Goal: Information Seeking & Learning: Learn about a topic

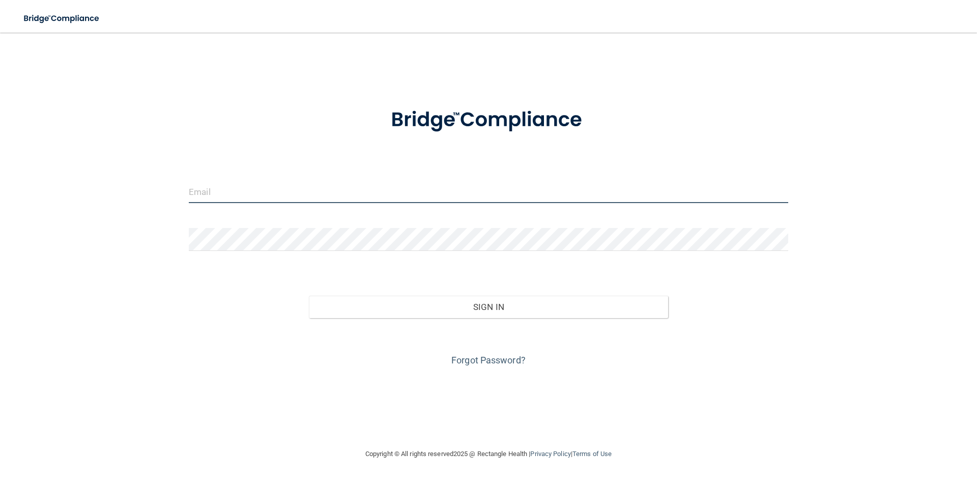
click at [273, 188] on input "email" at bounding box center [488, 191] width 599 height 23
type input "penny.dennis.cda@gmail.com"
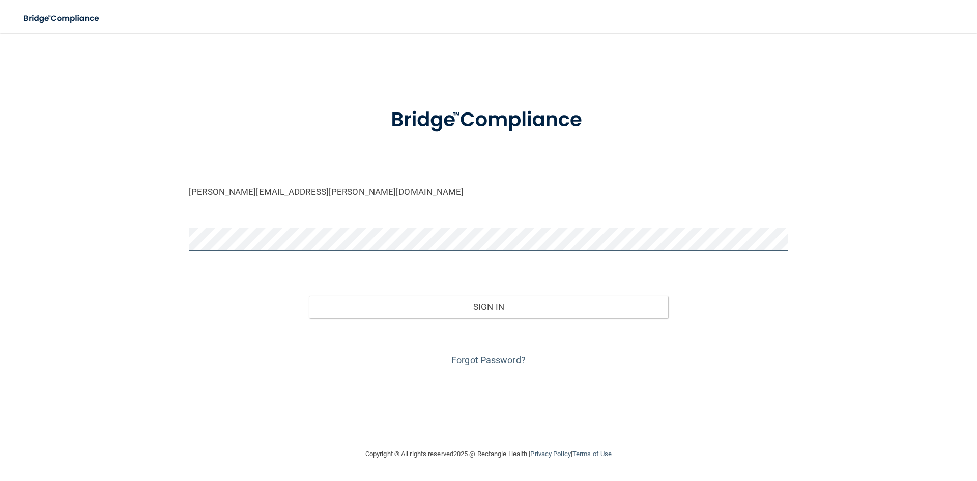
click at [309, 296] on button "Sign In" at bounding box center [489, 307] width 360 height 22
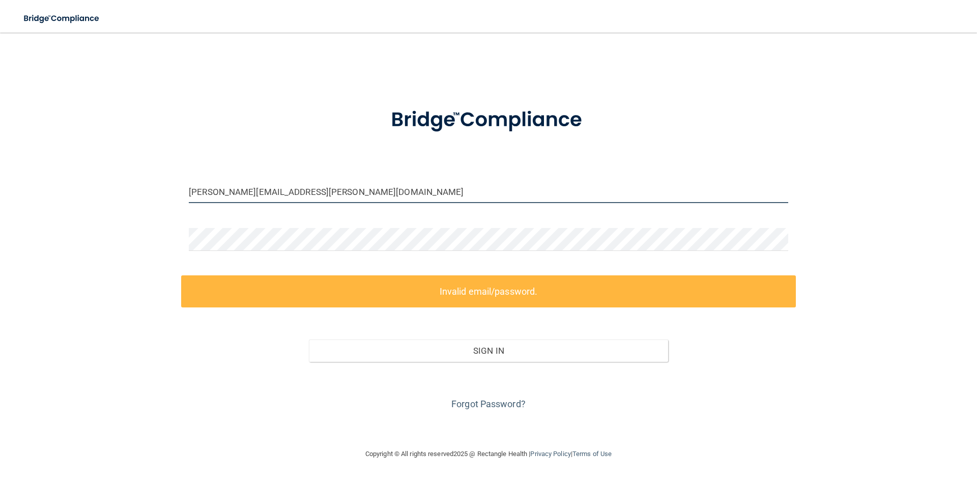
drag, startPoint x: 346, startPoint y: 187, endPoint x: 128, endPoint y: 208, distance: 219.8
click at [129, 211] on div "penny.dennis.cda@gmail.com Invalid email/password. You don't have permission to…" at bounding box center [488, 240] width 936 height 395
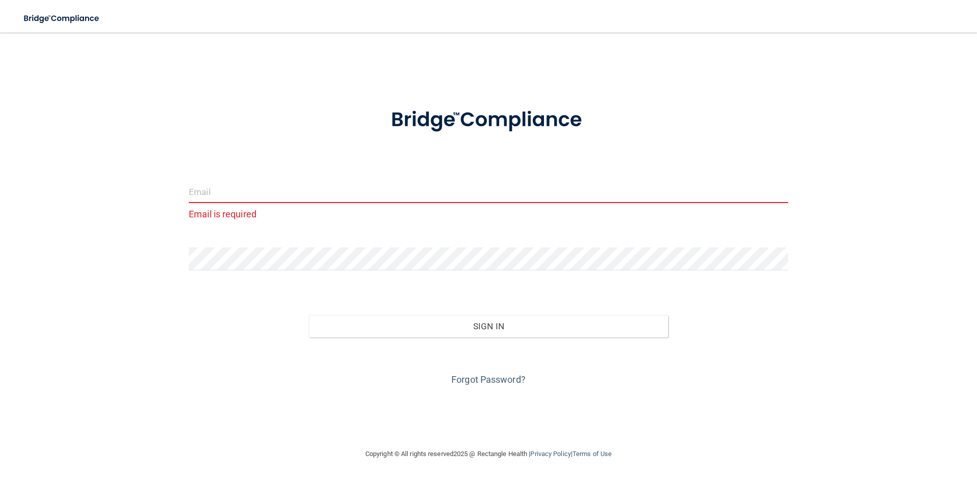
click at [200, 194] on input "email" at bounding box center [488, 191] width 599 height 23
type input "[EMAIL_ADDRESS][DOMAIN_NAME]"
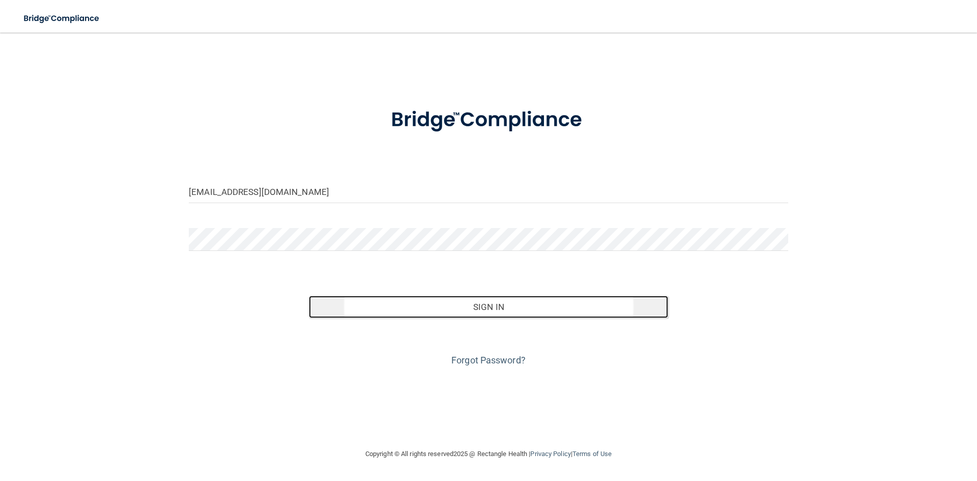
click at [441, 309] on button "Sign In" at bounding box center [489, 307] width 360 height 22
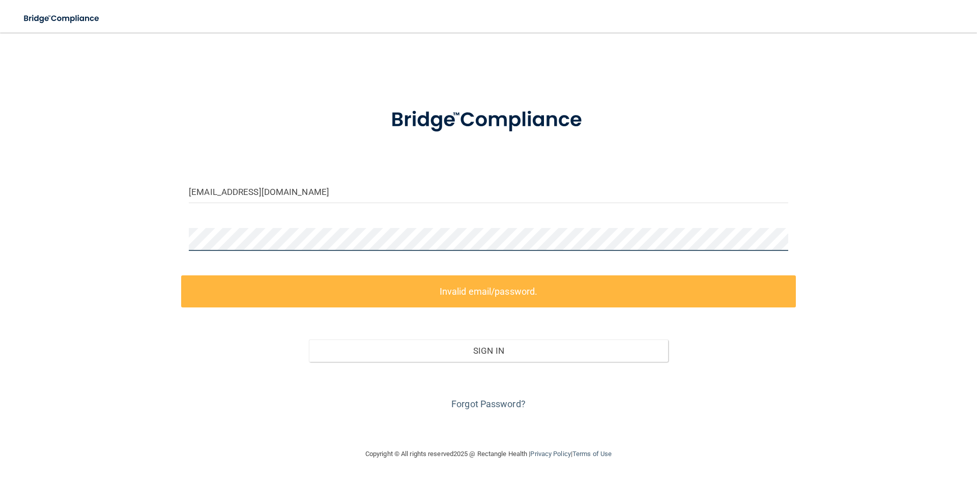
click at [73, 229] on div "pennyd@lrfamilydentalcare.com Invalid email/password. You don't have permission…" at bounding box center [488, 240] width 936 height 395
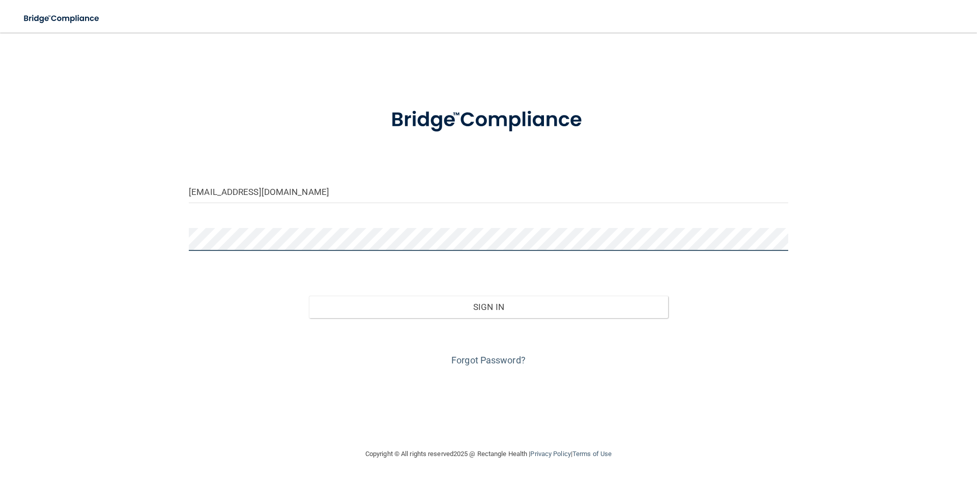
click at [309, 296] on button "Sign In" at bounding box center [489, 307] width 360 height 22
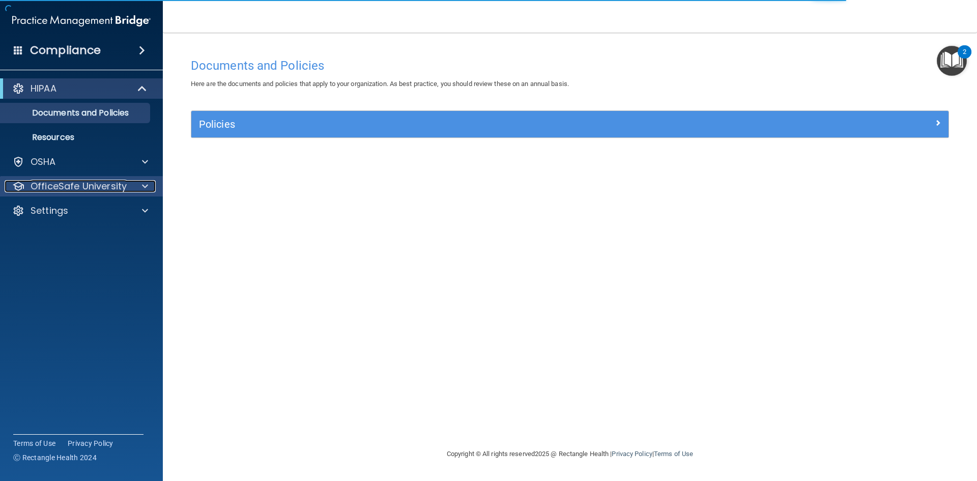
click at [140, 187] on div at bounding box center [143, 186] width 25 height 12
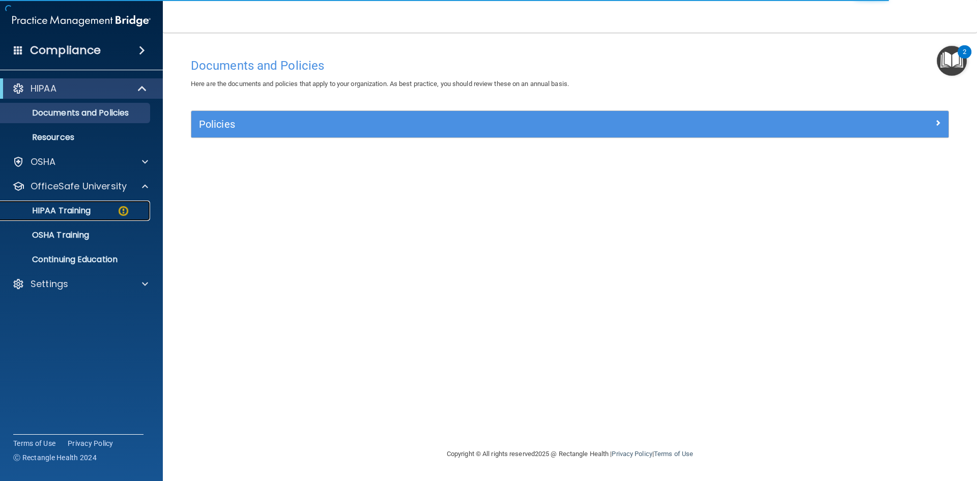
click at [99, 209] on div "HIPAA Training" at bounding box center [76, 211] width 139 height 10
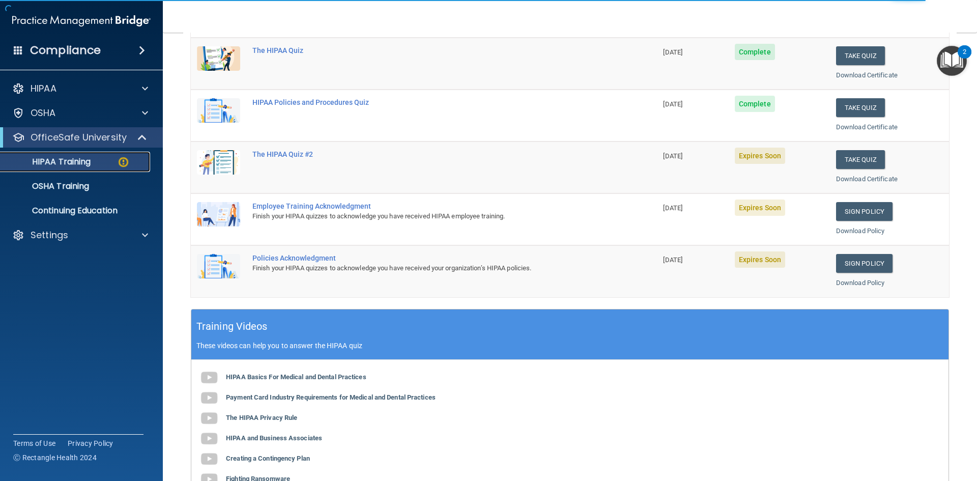
scroll to position [153, 0]
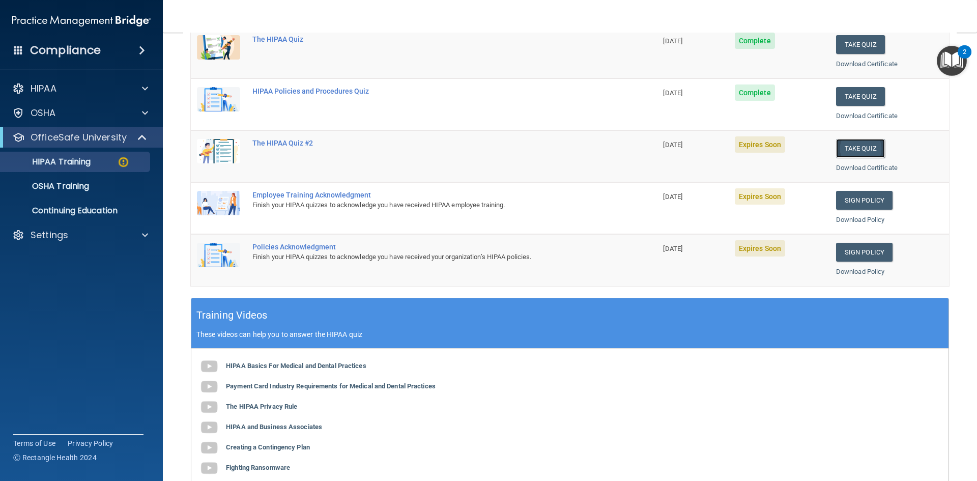
click at [853, 149] on button "Take Quiz" at bounding box center [860, 148] width 49 height 19
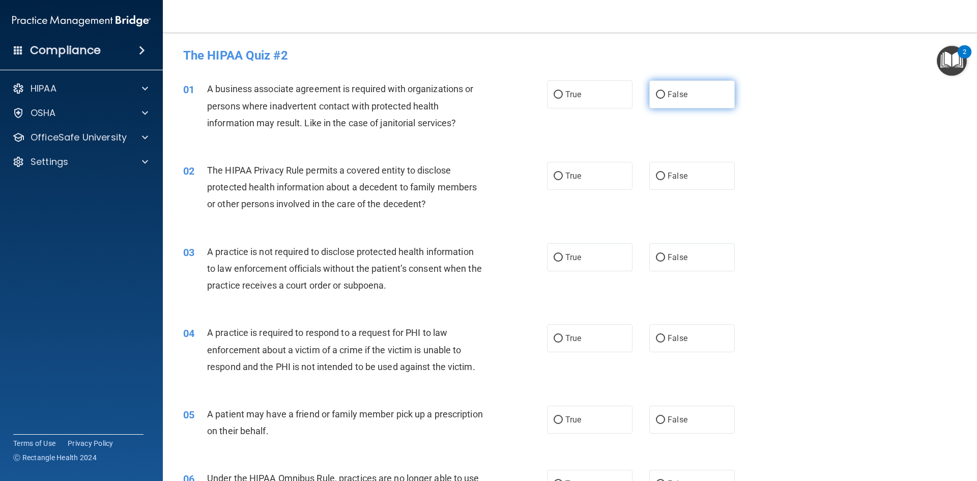
click at [660, 100] on label "False" at bounding box center [691, 94] width 85 height 28
click at [660, 99] on input "False" at bounding box center [660, 95] width 9 height 8
radio input "true"
click at [570, 182] on label "True" at bounding box center [589, 176] width 85 height 28
click at [563, 180] on input "True" at bounding box center [558, 176] width 9 height 8
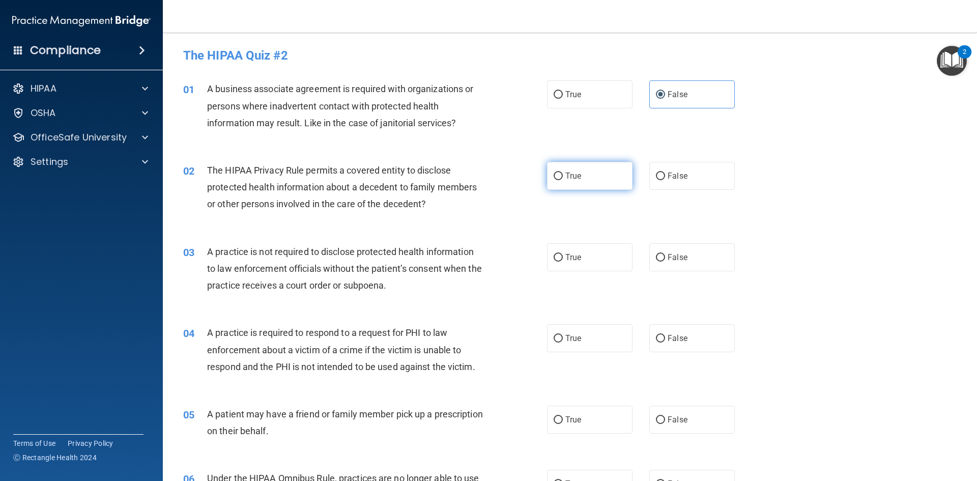
radio input "true"
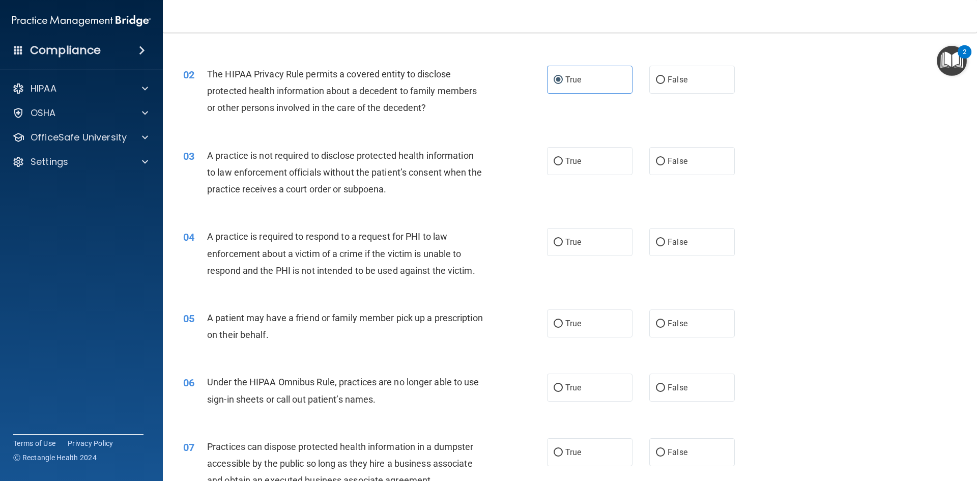
scroll to position [102, 0]
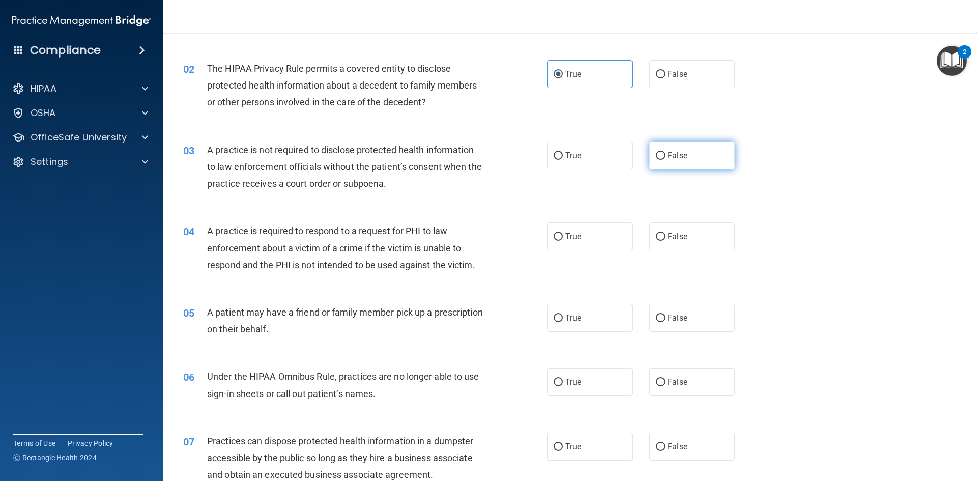
click at [669, 165] on label "False" at bounding box center [691, 155] width 85 height 28
click at [665, 160] on input "False" at bounding box center [660, 156] width 9 height 8
radio input "true"
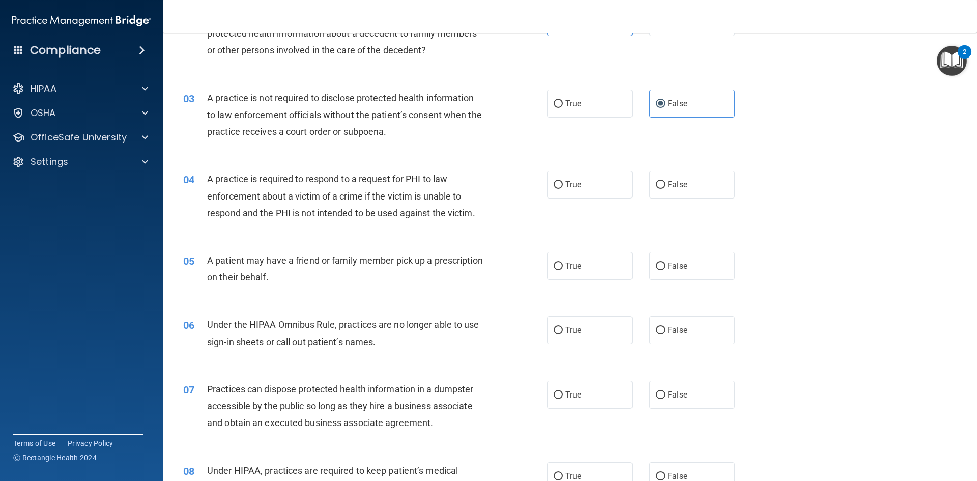
scroll to position [153, 0]
click at [567, 187] on span "True" at bounding box center [573, 186] width 16 height 10
click at [563, 187] on input "True" at bounding box center [558, 186] width 9 height 8
radio input "true"
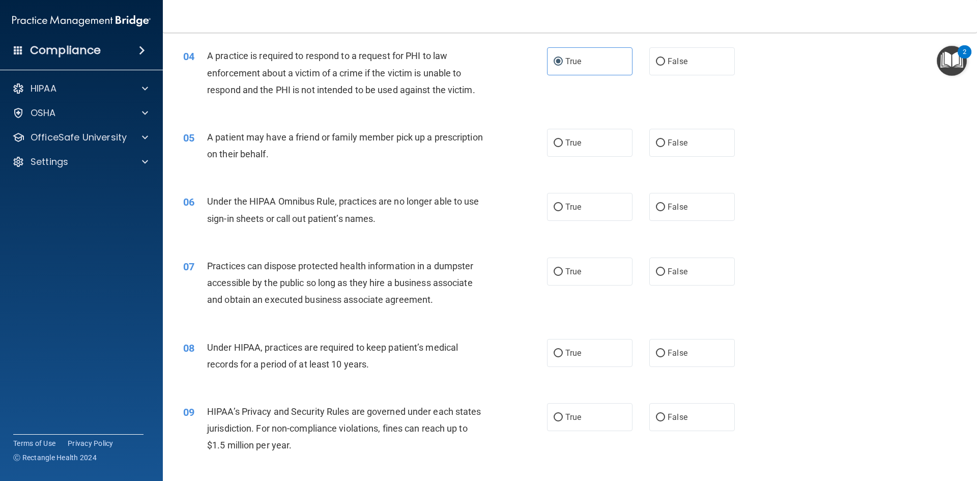
scroll to position [254, 0]
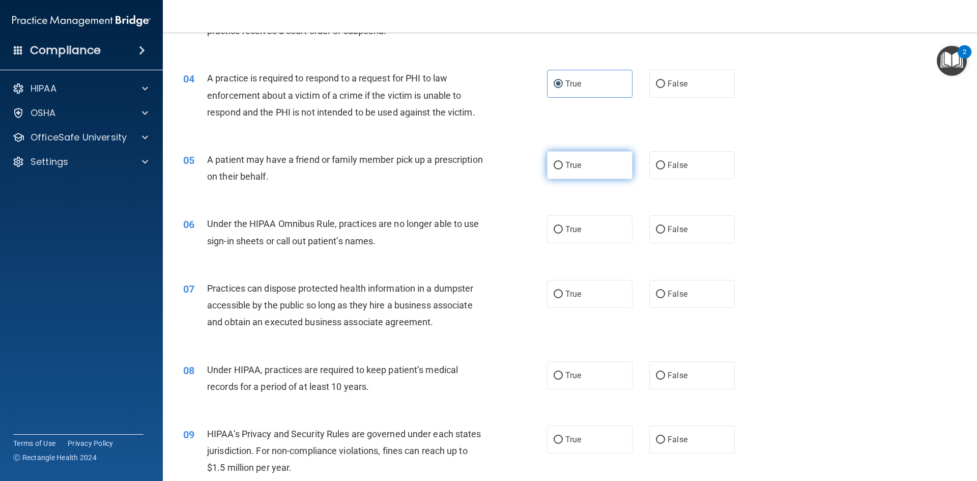
click at [557, 158] on label "True" at bounding box center [589, 165] width 85 height 28
click at [557, 162] on input "True" at bounding box center [558, 166] width 9 height 8
radio input "true"
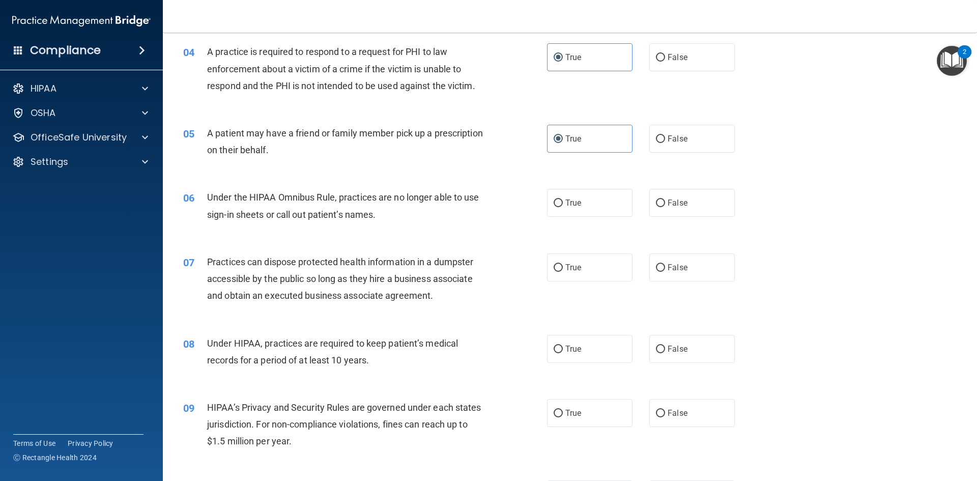
scroll to position [305, 0]
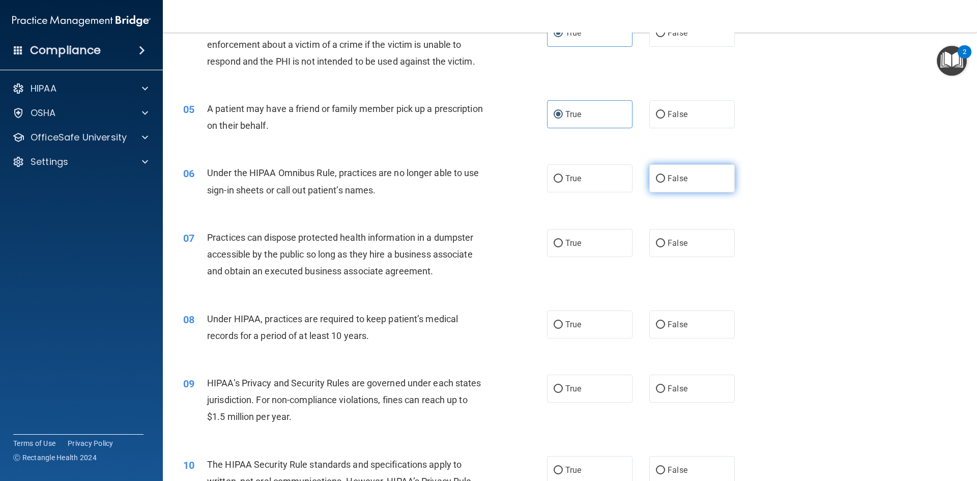
click at [694, 175] on label "False" at bounding box center [691, 178] width 85 height 28
click at [665, 175] on input "False" at bounding box center [660, 179] width 9 height 8
radio input "true"
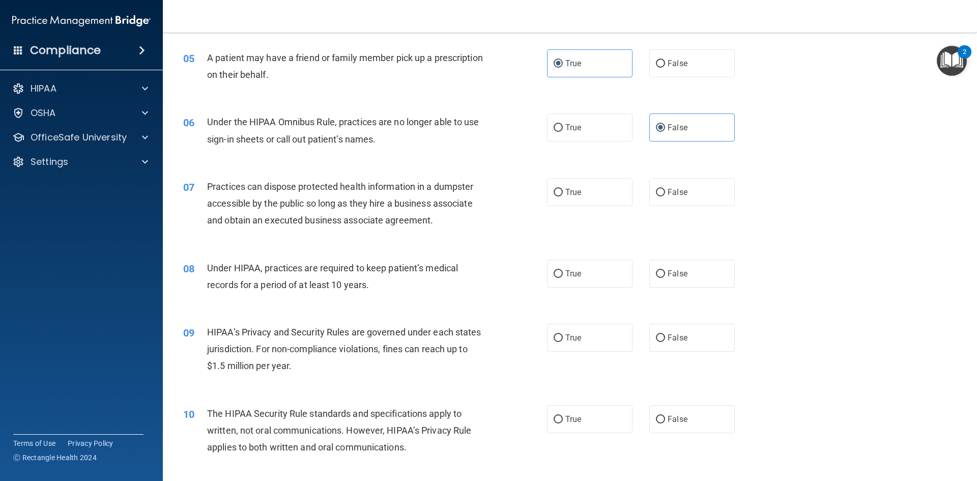
scroll to position [407, 0]
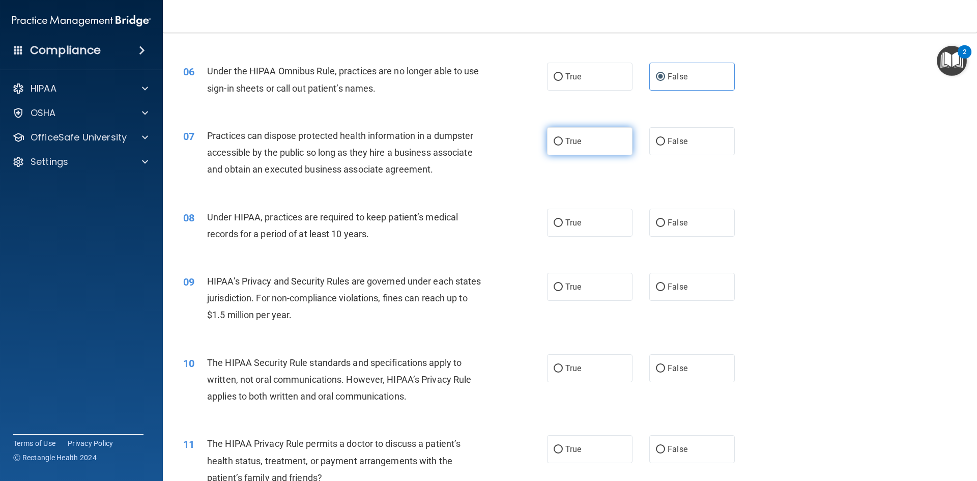
click at [570, 141] on span "True" at bounding box center [573, 141] width 16 height 10
click at [563, 141] on input "True" at bounding box center [558, 142] width 9 height 8
radio input "true"
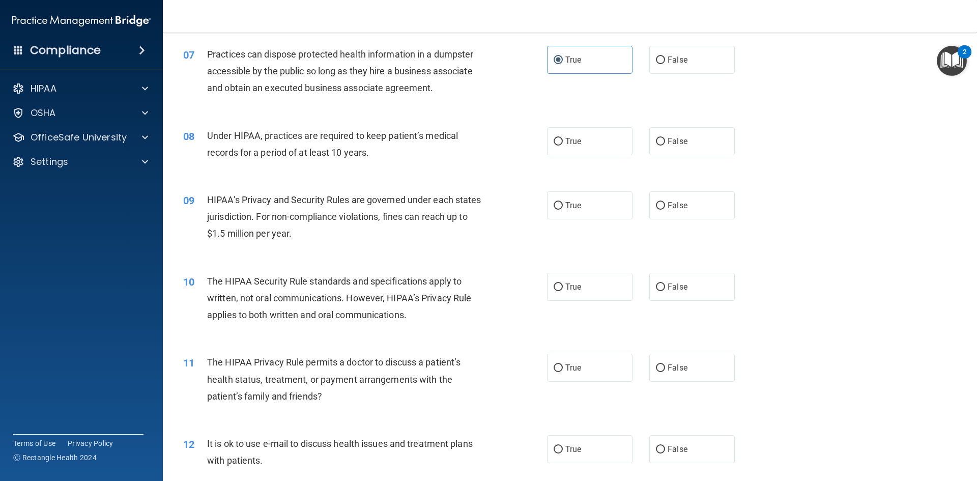
scroll to position [509, 0]
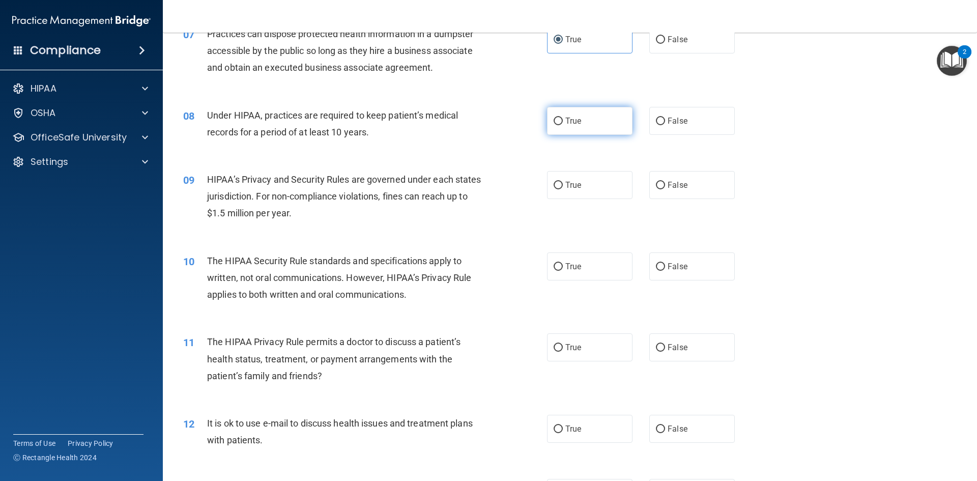
click at [565, 127] on label "True" at bounding box center [589, 121] width 85 height 28
click at [563, 125] on input "True" at bounding box center [558, 122] width 9 height 8
radio input "true"
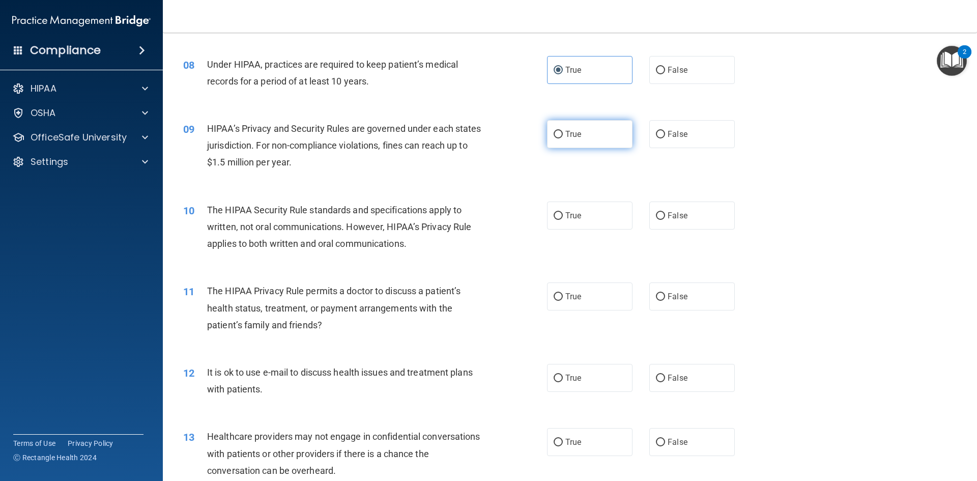
click at [562, 129] on label "True" at bounding box center [589, 134] width 85 height 28
click at [562, 131] on input "True" at bounding box center [558, 135] width 9 height 8
radio input "true"
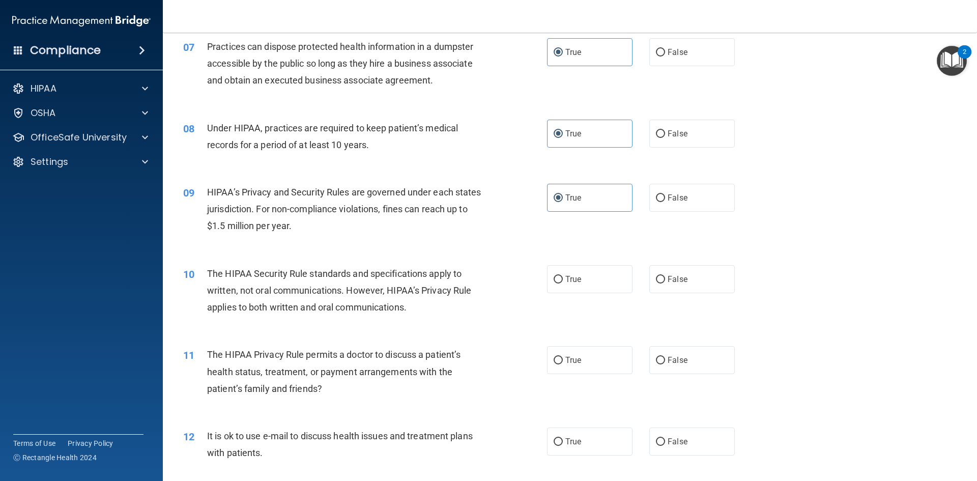
scroll to position [509, 0]
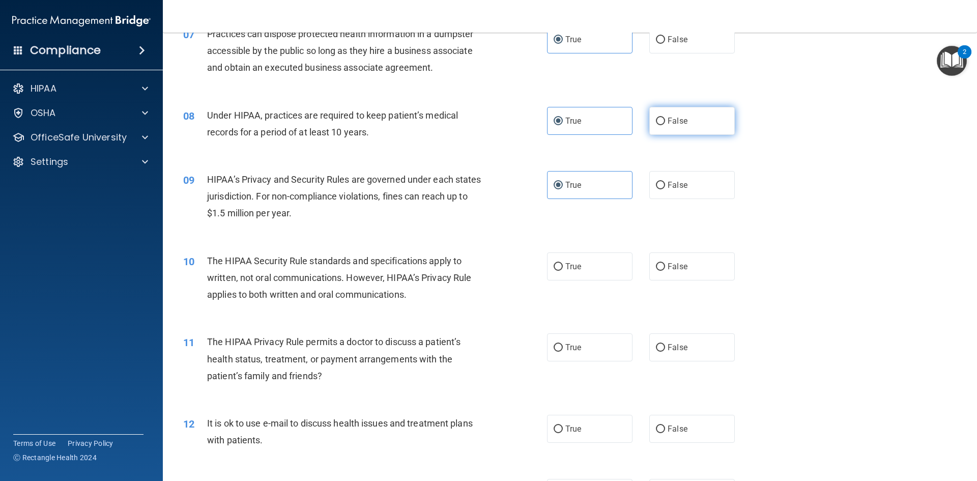
click at [660, 128] on label "False" at bounding box center [691, 121] width 85 height 28
click at [660, 125] on input "False" at bounding box center [660, 122] width 9 height 8
radio input "true"
radio input "false"
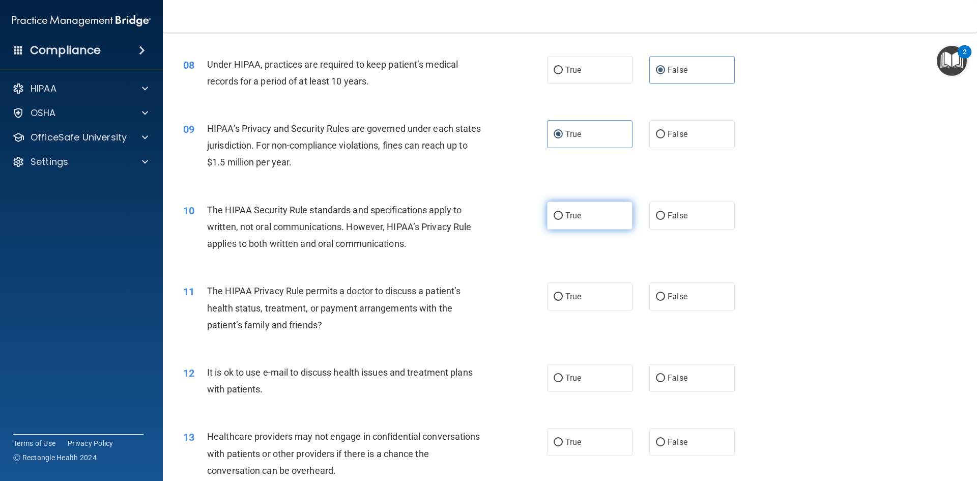
click at [558, 219] on input "True" at bounding box center [558, 216] width 9 height 8
radio input "true"
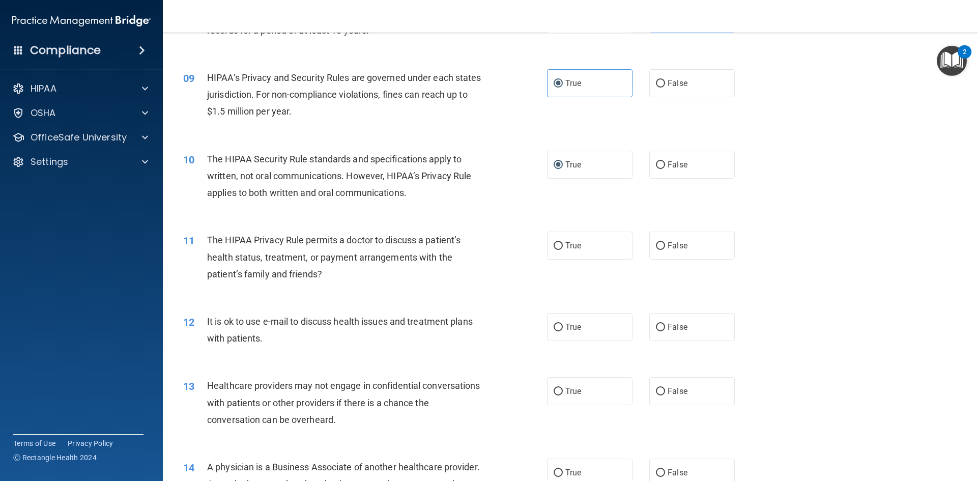
scroll to position [661, 0]
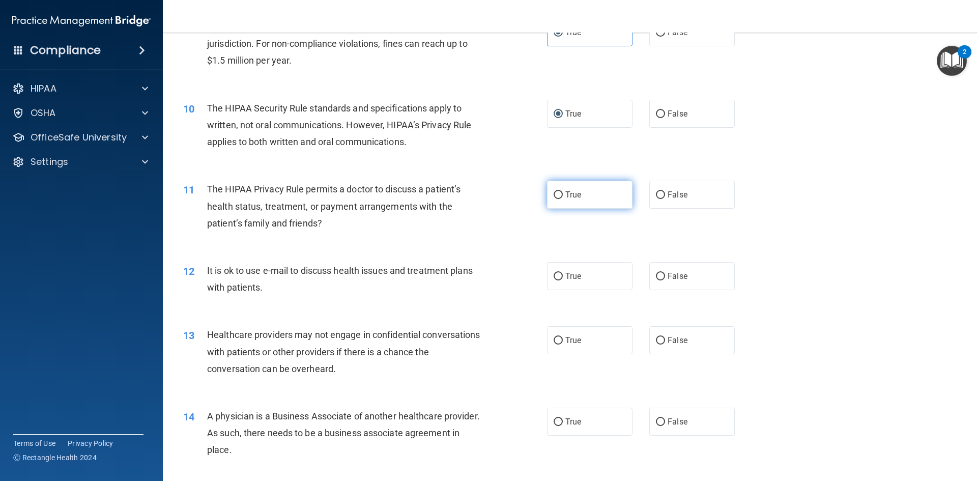
click at [548, 197] on label "True" at bounding box center [589, 195] width 85 height 28
click at [554, 197] on input "True" at bounding box center [558, 195] width 9 height 8
radio input "true"
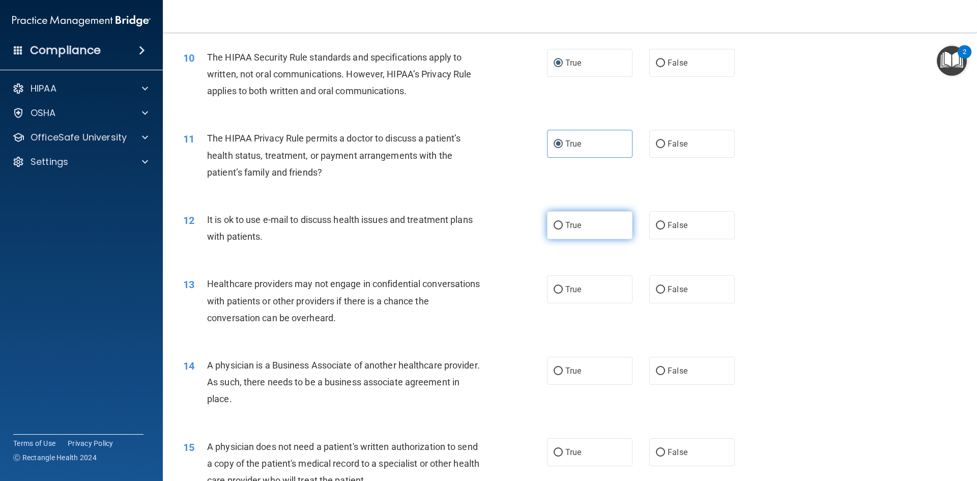
click at [558, 227] on input "True" at bounding box center [558, 226] width 9 height 8
radio input "true"
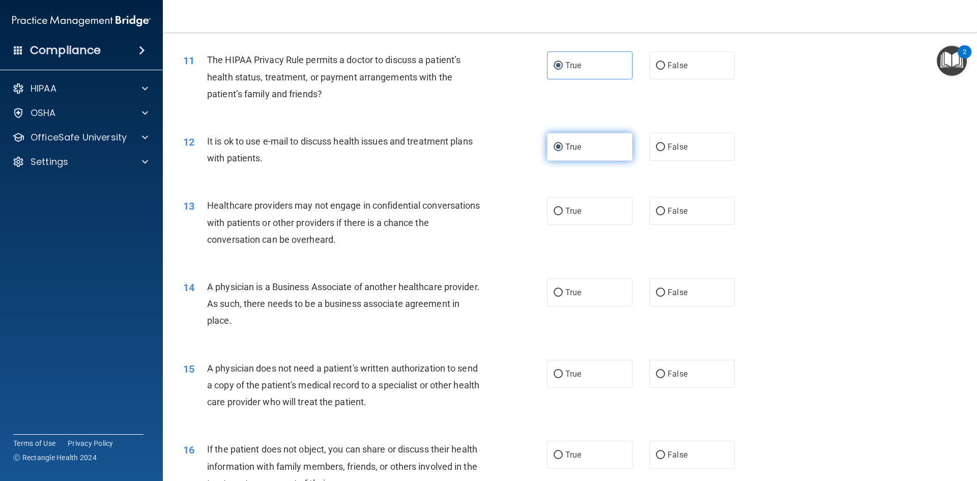
scroll to position [865, 0]
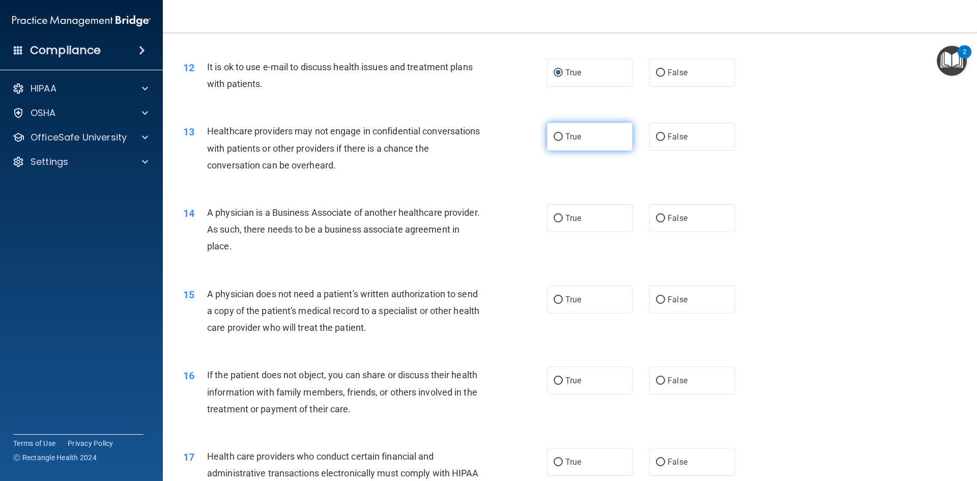
click at [561, 139] on label "True" at bounding box center [589, 137] width 85 height 28
click at [561, 139] on input "True" at bounding box center [558, 137] width 9 height 8
radio input "true"
click at [558, 137] on input "True" at bounding box center [558, 137] width 9 height 8
click at [674, 132] on span "False" at bounding box center [677, 137] width 20 height 10
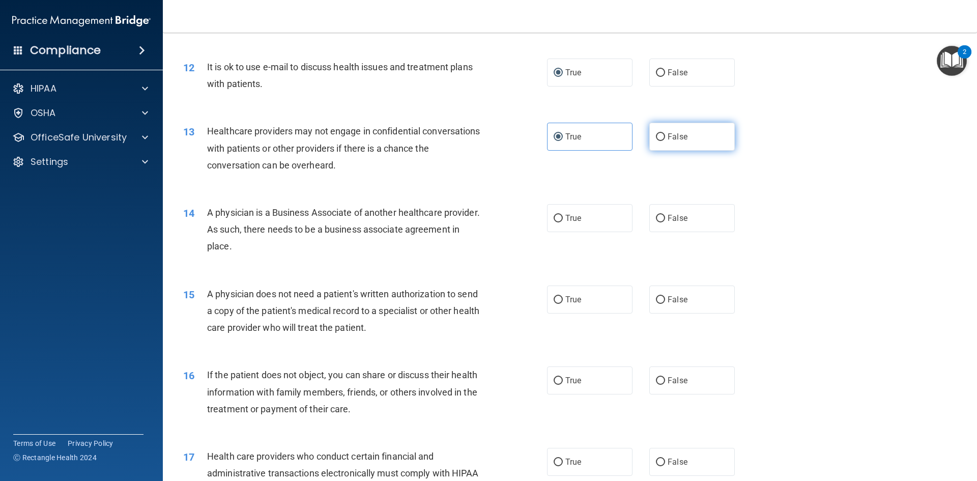
click at [665, 133] on input "False" at bounding box center [660, 137] width 9 height 8
radio input "true"
radio input "false"
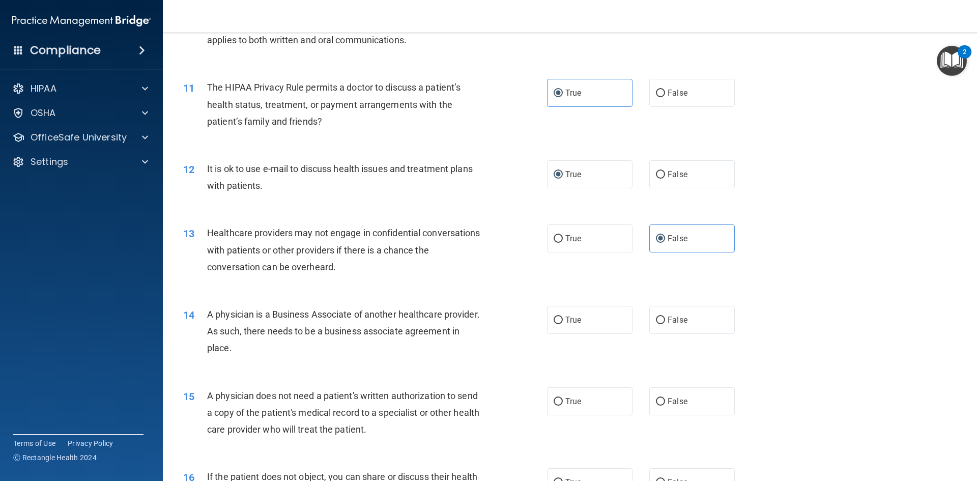
scroll to position [814, 0]
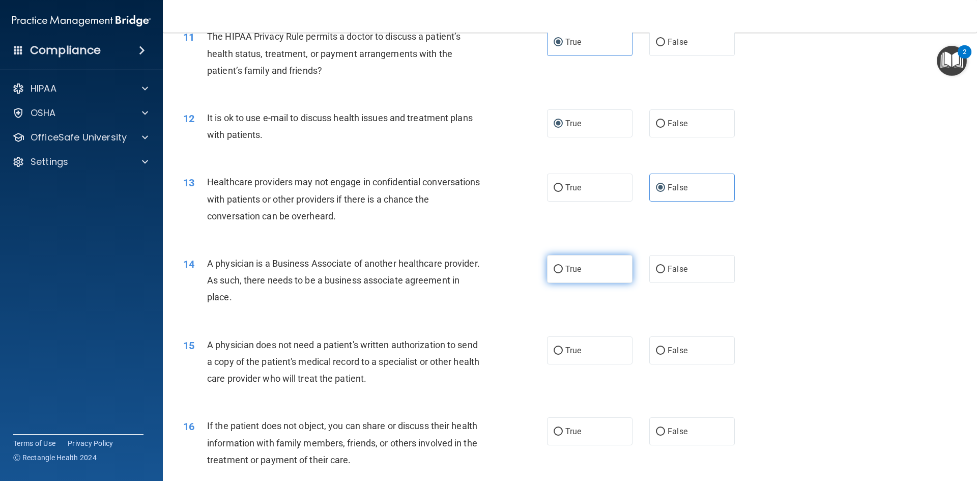
click at [558, 269] on input "True" at bounding box center [558, 270] width 9 height 8
radio input "true"
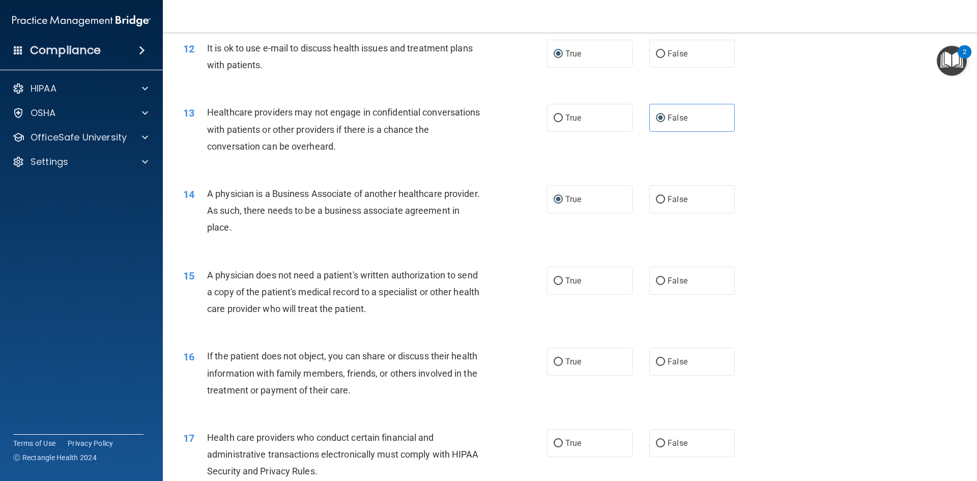
scroll to position [916, 0]
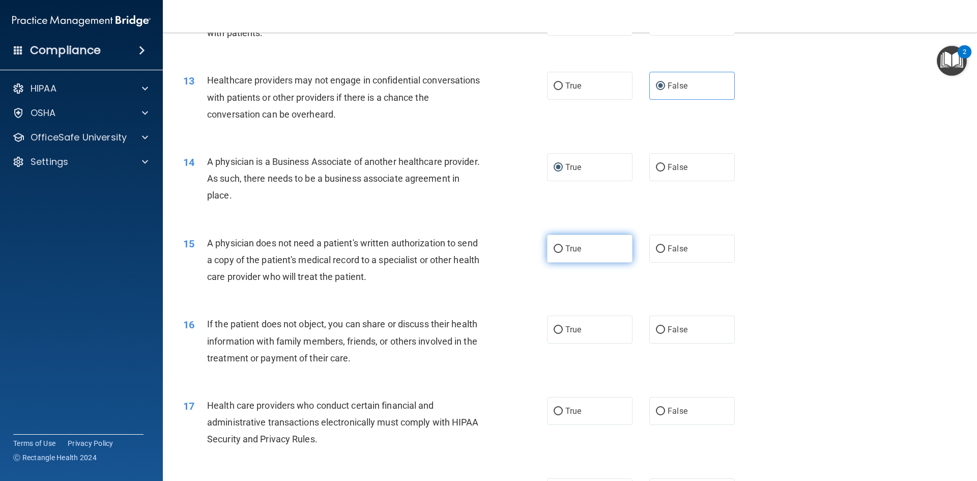
click at [565, 253] on span "True" at bounding box center [573, 249] width 16 height 10
click at [562, 253] on input "True" at bounding box center [558, 249] width 9 height 8
radio input "true"
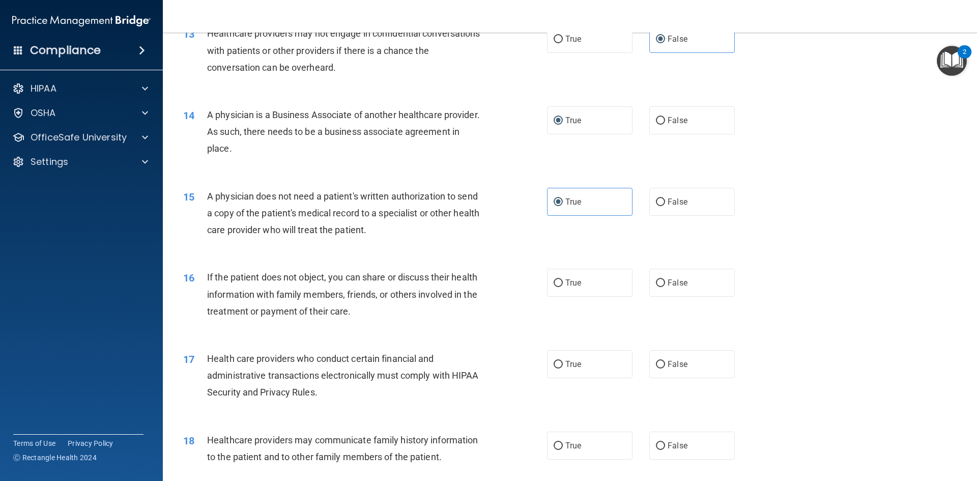
scroll to position [967, 0]
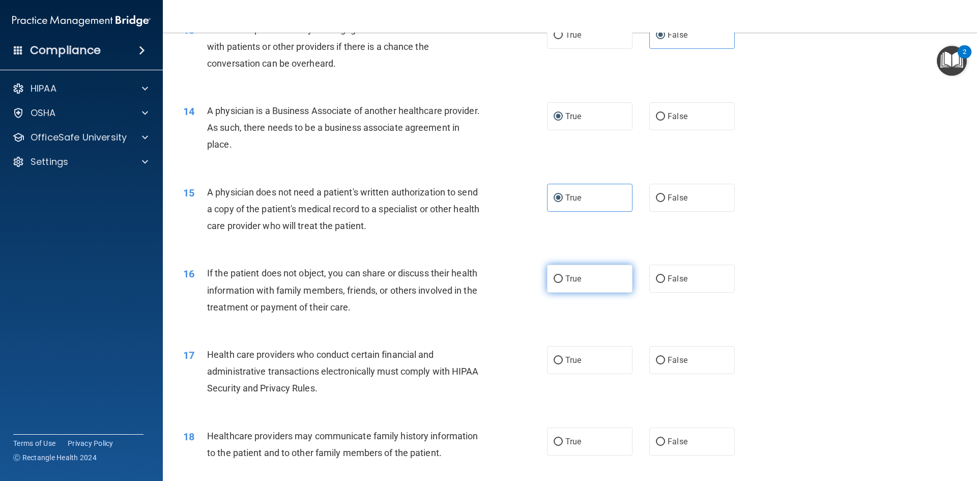
click at [584, 274] on label "True" at bounding box center [589, 279] width 85 height 28
click at [563, 275] on input "True" at bounding box center [558, 279] width 9 height 8
radio input "true"
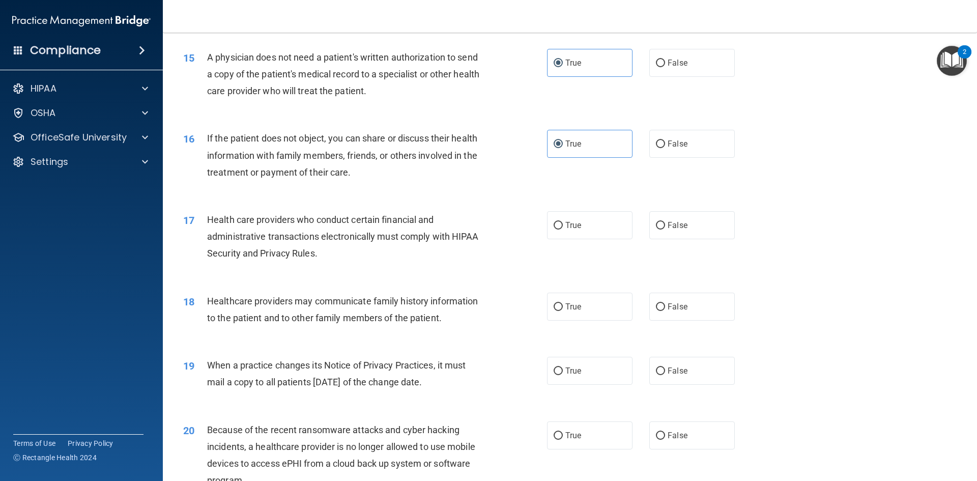
scroll to position [1119, 0]
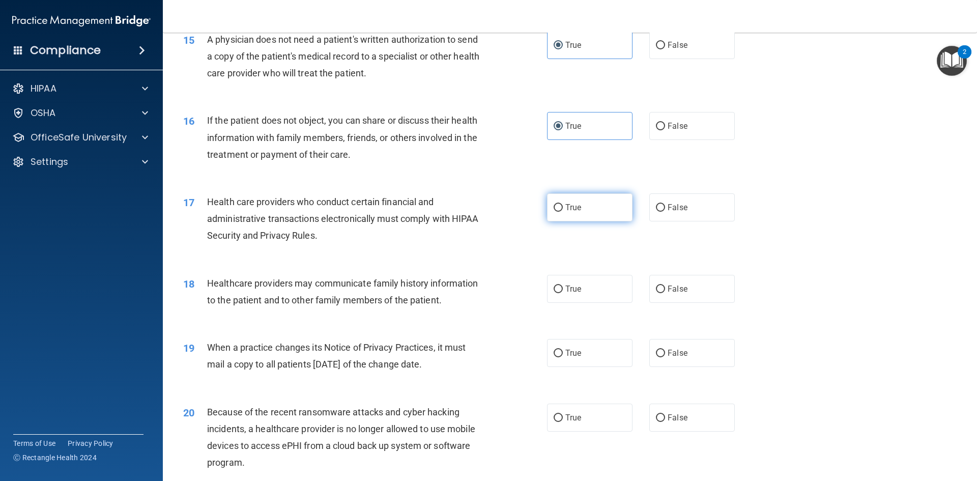
click at [576, 202] on label "True" at bounding box center [589, 207] width 85 height 28
click at [563, 204] on input "True" at bounding box center [558, 208] width 9 height 8
radio input "true"
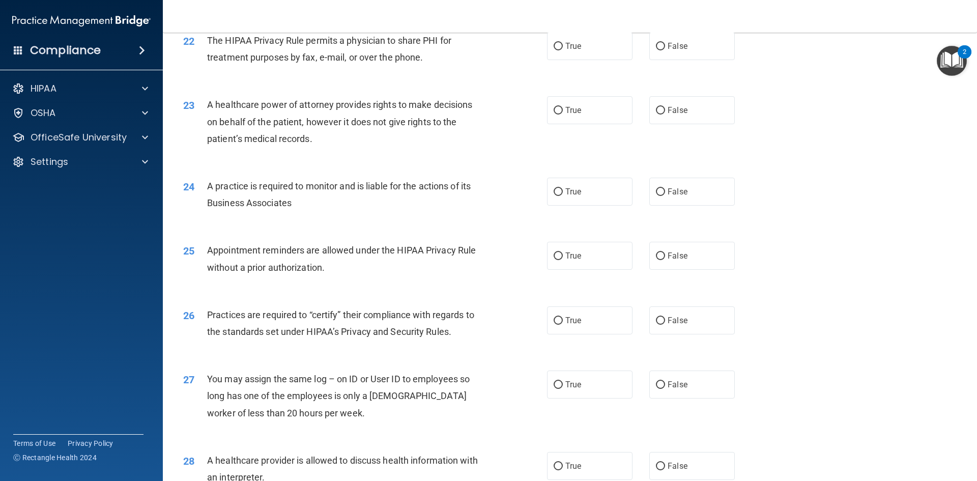
scroll to position [1887, 0]
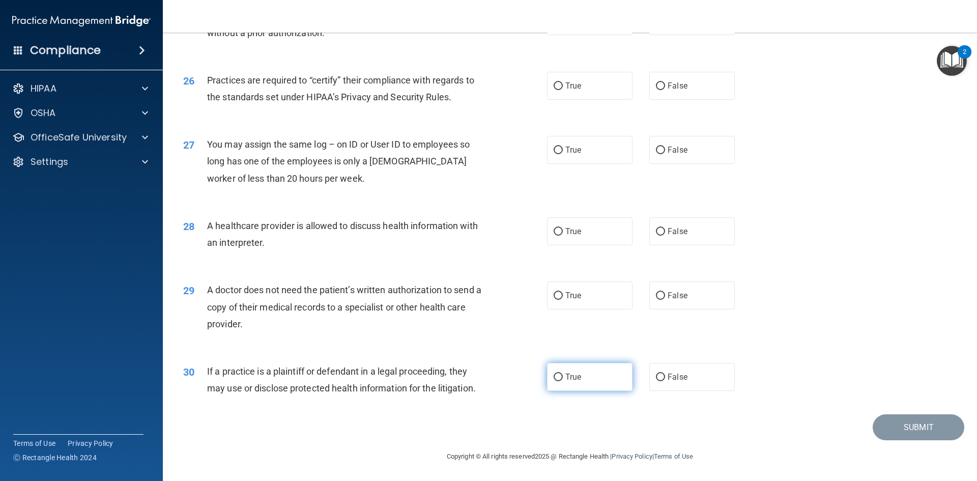
click at [564, 386] on label "True" at bounding box center [589, 377] width 85 height 28
click at [563, 381] on input "True" at bounding box center [558, 377] width 9 height 8
radio input "true"
click at [561, 298] on label "True" at bounding box center [589, 295] width 85 height 28
click at [561, 298] on input "True" at bounding box center [558, 296] width 9 height 8
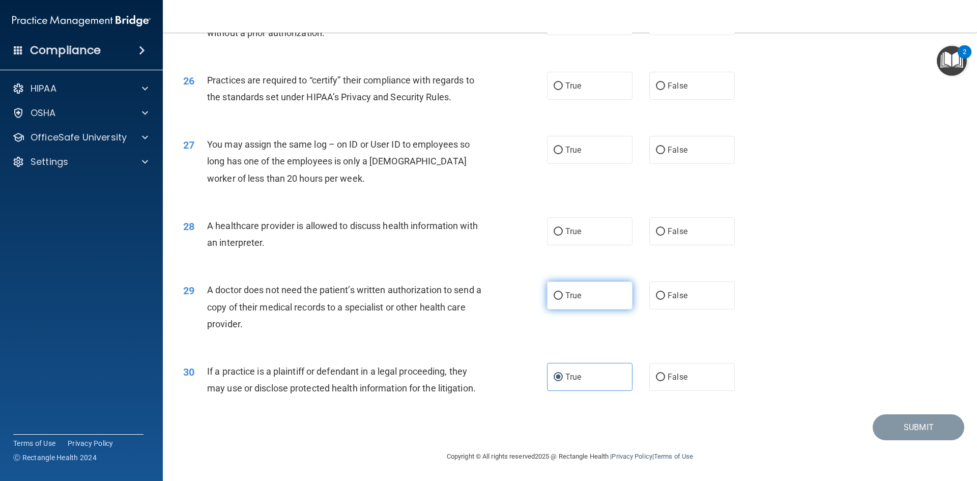
radio input "true"
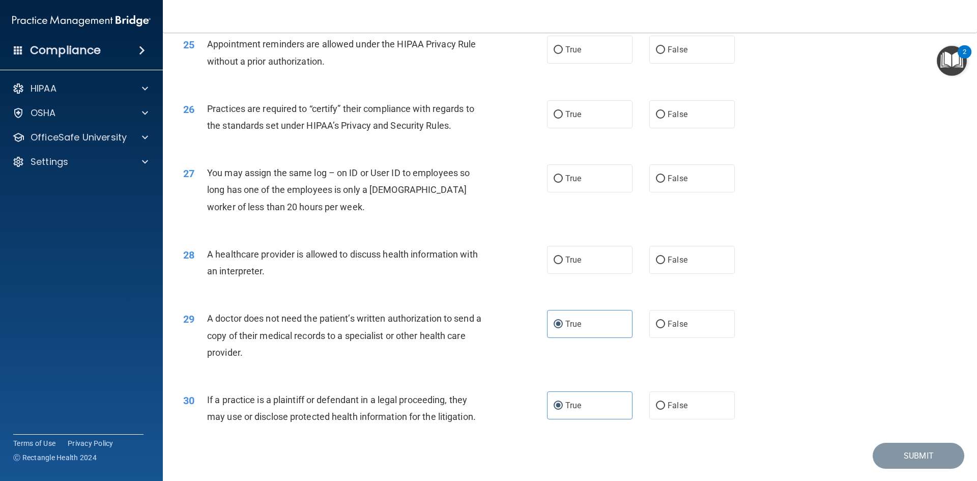
scroll to position [1837, 0]
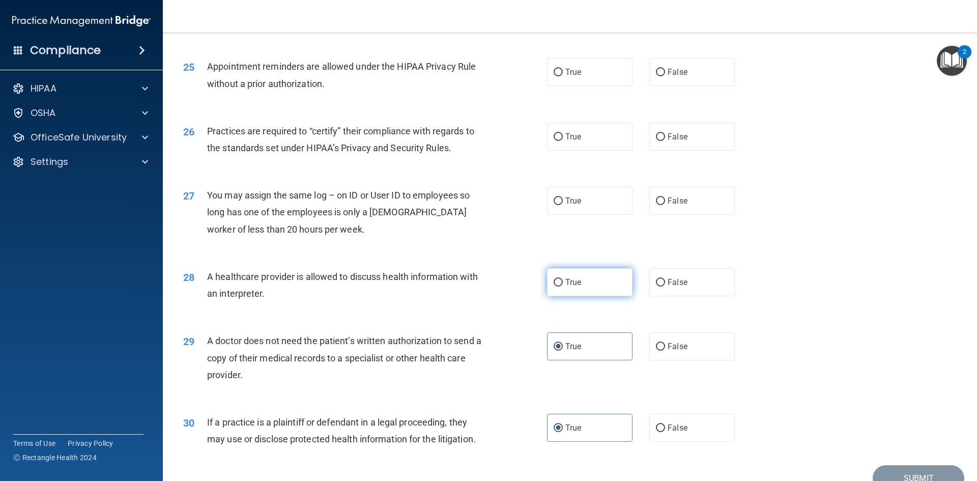
click at [559, 280] on label "True" at bounding box center [589, 282] width 85 height 28
click at [559, 280] on input "True" at bounding box center [558, 283] width 9 height 8
radio input "true"
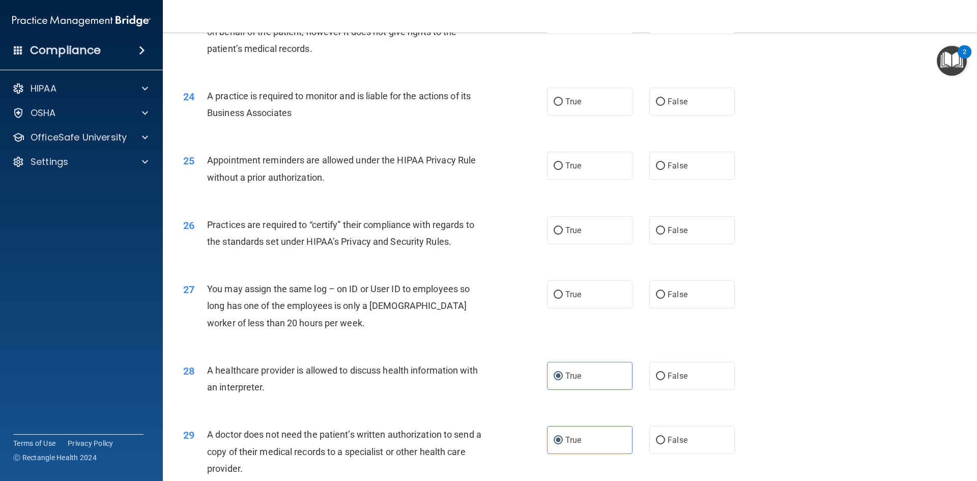
scroll to position [1735, 0]
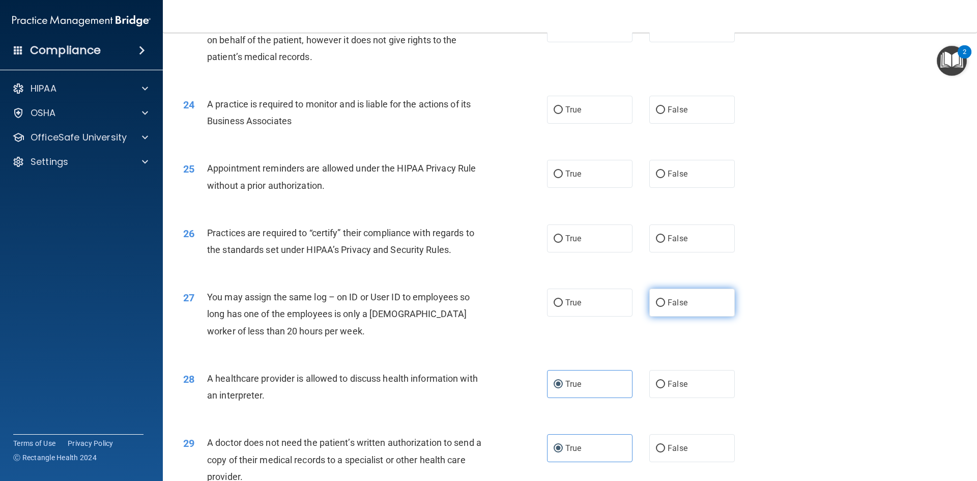
click at [656, 303] on input "False" at bounding box center [660, 303] width 9 height 8
radio input "true"
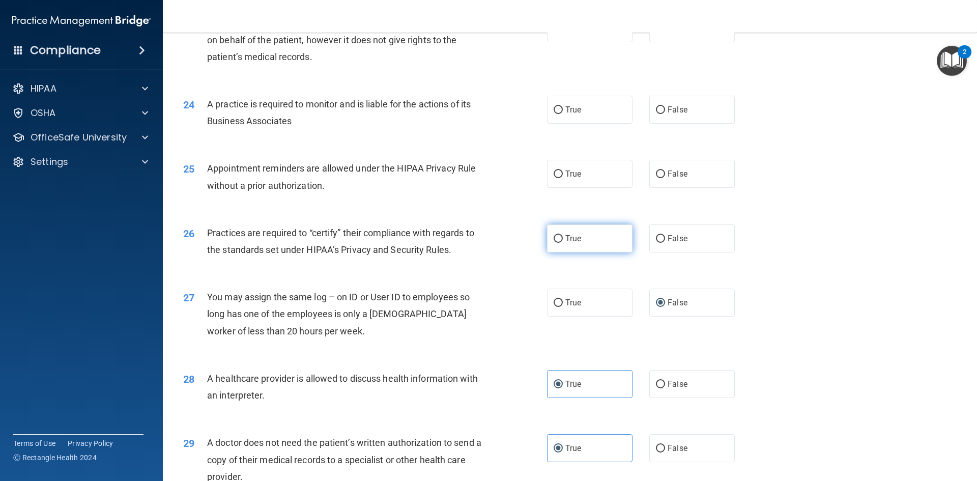
click at [568, 243] on label "True" at bounding box center [589, 238] width 85 height 28
click at [563, 243] on input "True" at bounding box center [558, 239] width 9 height 8
radio input "true"
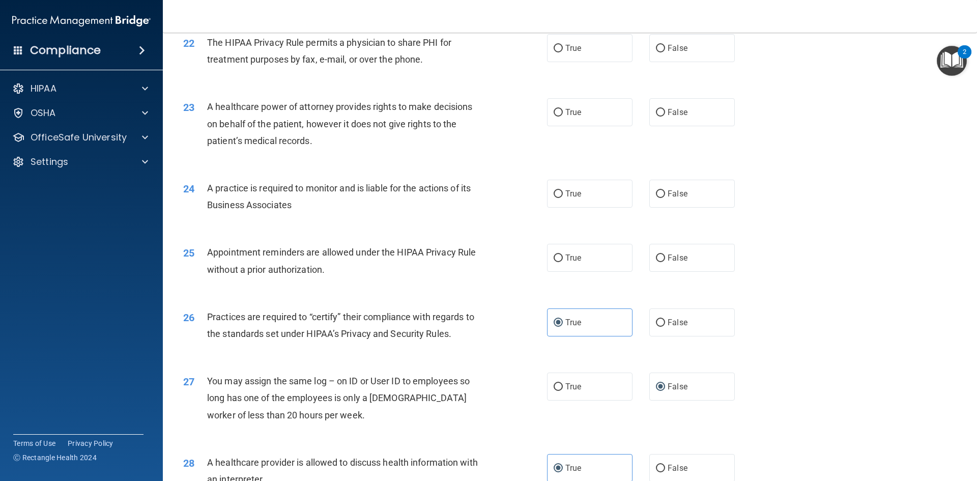
scroll to position [1633, 0]
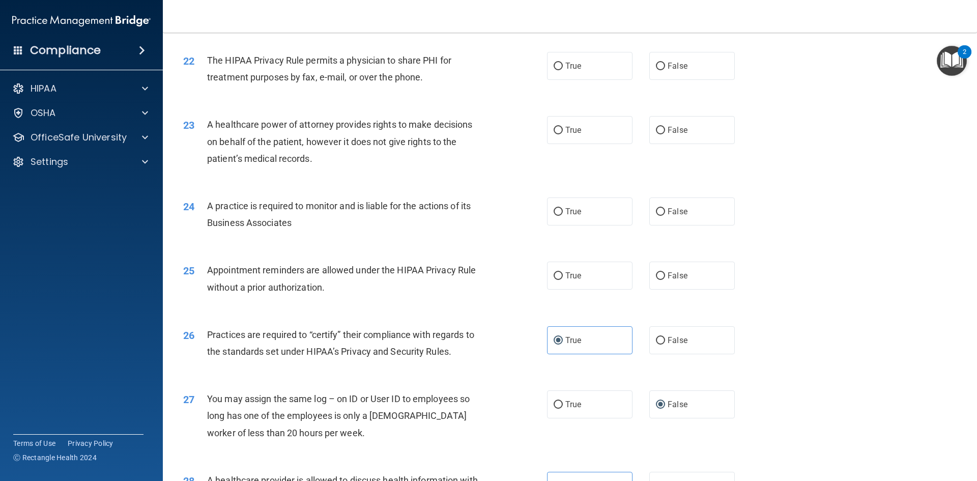
drag, startPoint x: 198, startPoint y: 370, endPoint x: 0, endPoint y: 391, distance: 199.0
drag, startPoint x: 0, startPoint y: 391, endPoint x: 554, endPoint y: 276, distance: 565.7
click at [554, 276] on input "True" at bounding box center [558, 276] width 9 height 8
radio input "true"
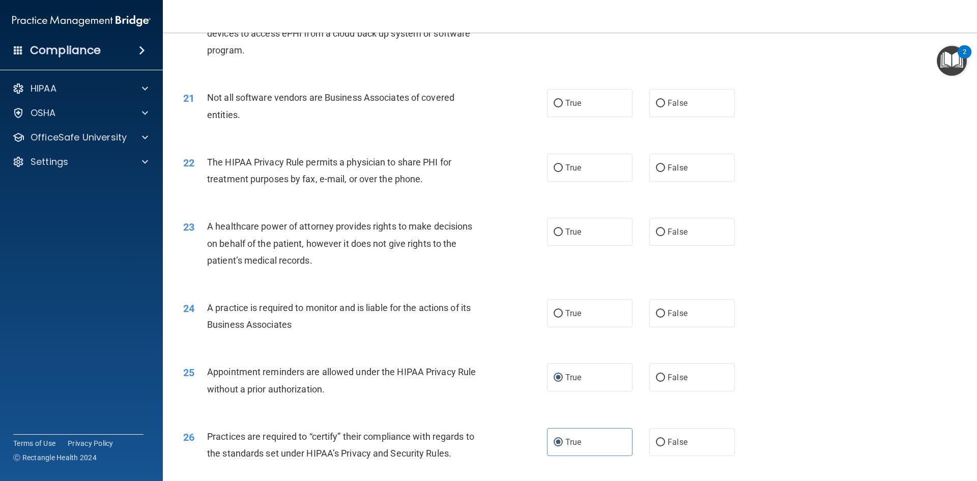
scroll to position [1582, 0]
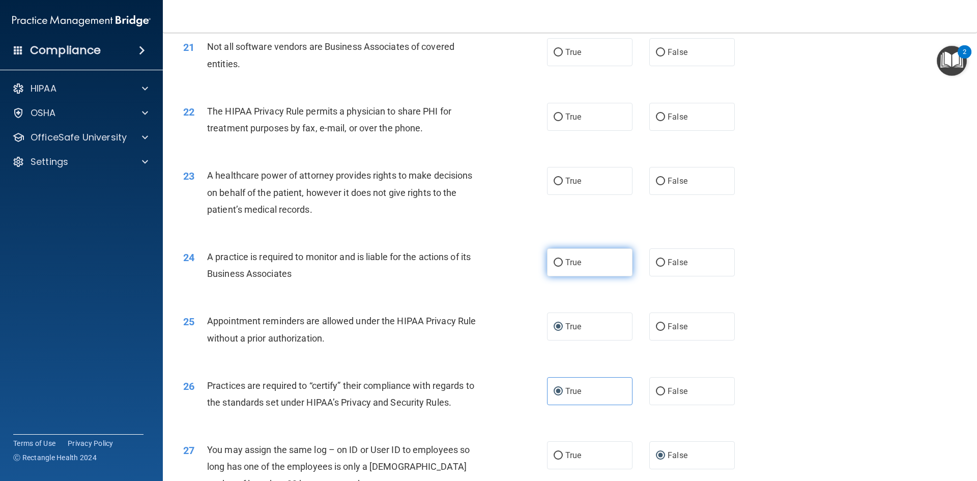
click at [565, 261] on span "True" at bounding box center [573, 262] width 16 height 10
click at [562, 261] on input "True" at bounding box center [558, 263] width 9 height 8
radio input "true"
click at [660, 270] on label "False" at bounding box center [691, 262] width 85 height 28
click at [660, 267] on input "False" at bounding box center [660, 263] width 9 height 8
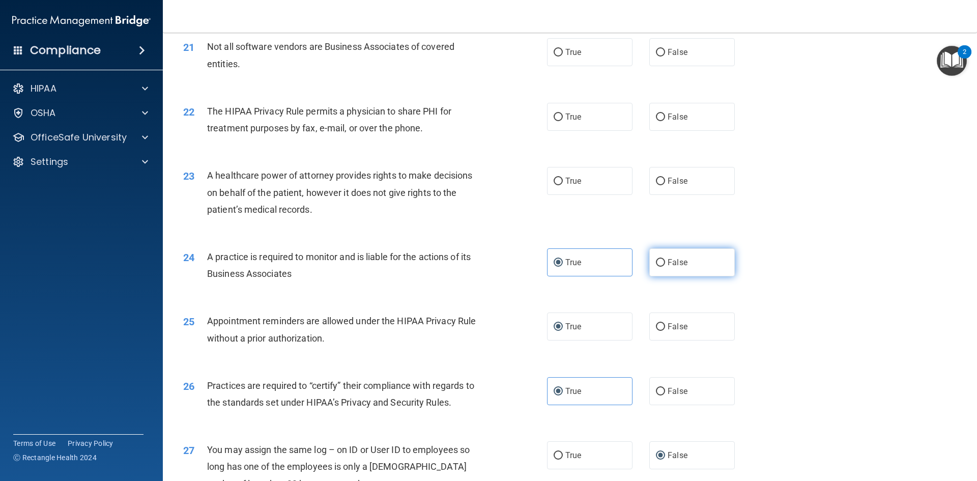
radio input "true"
radio input "false"
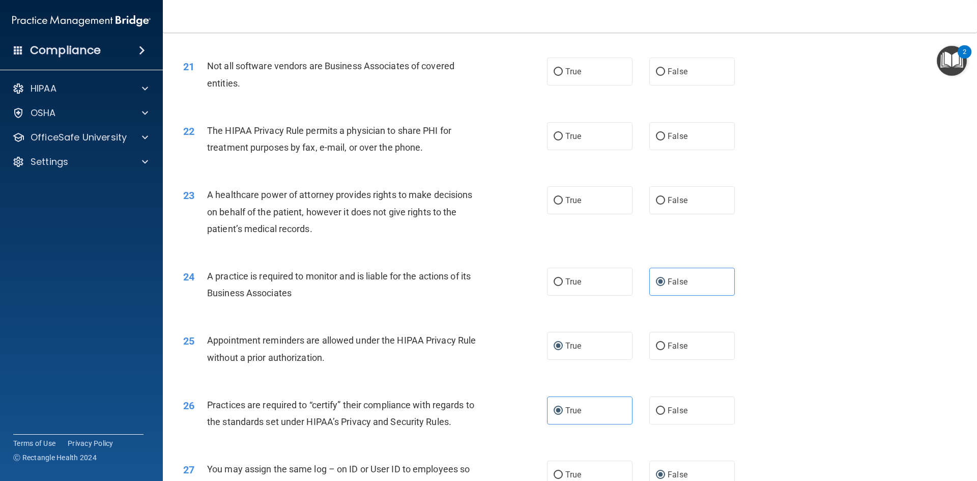
scroll to position [1531, 0]
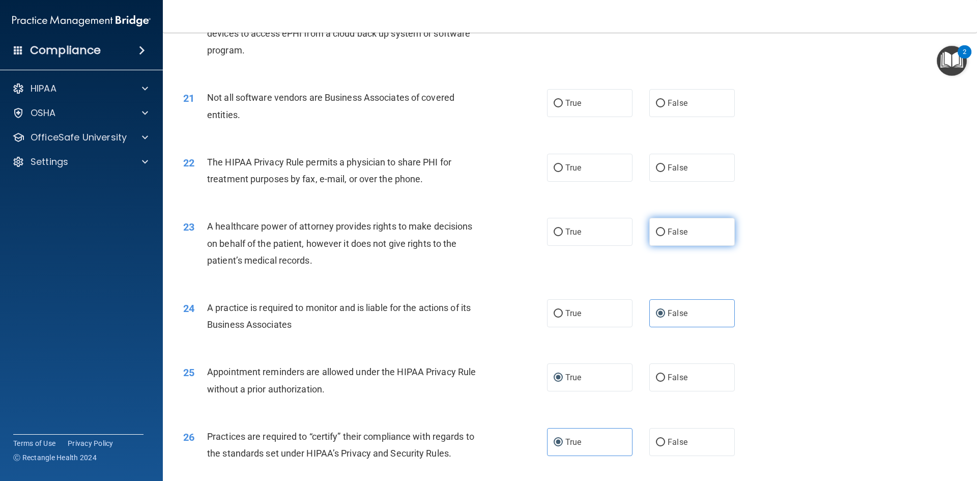
click at [657, 237] on label "False" at bounding box center [691, 232] width 85 height 28
click at [657, 236] on input "False" at bounding box center [660, 232] width 9 height 8
radio input "true"
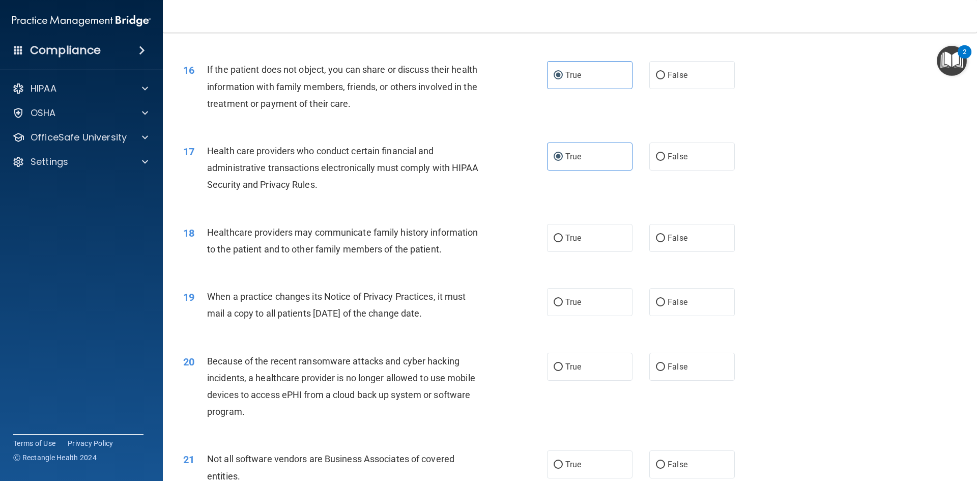
scroll to position [1221, 0]
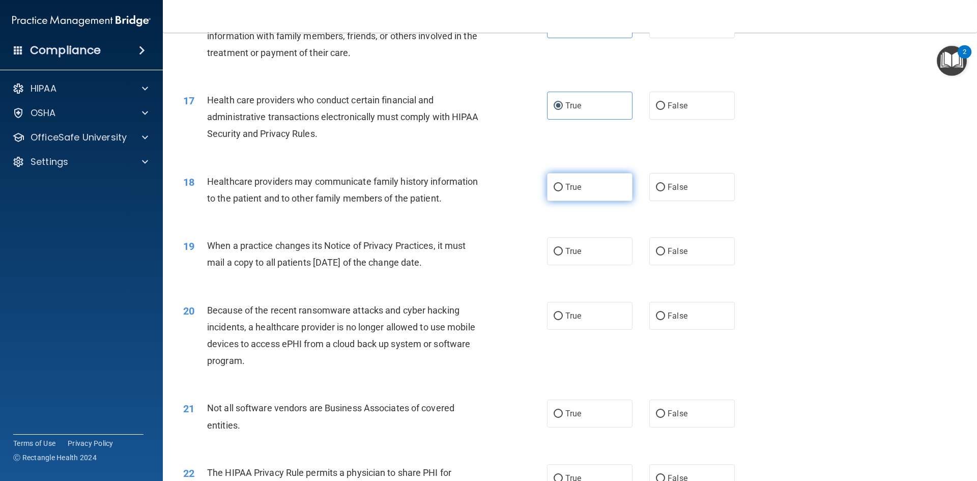
click at [561, 193] on label "True" at bounding box center [589, 187] width 85 height 28
click at [561, 191] on input "True" at bounding box center [558, 188] width 9 height 8
radio input "true"
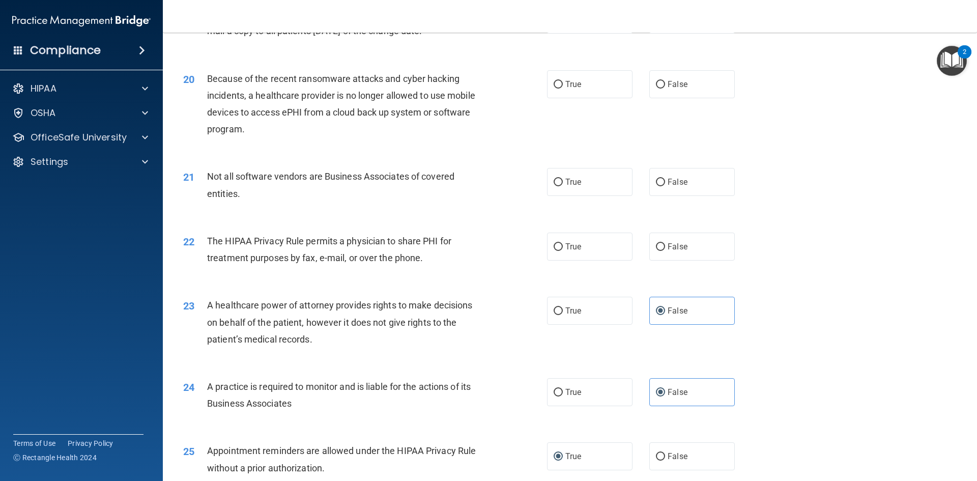
scroll to position [1475, 0]
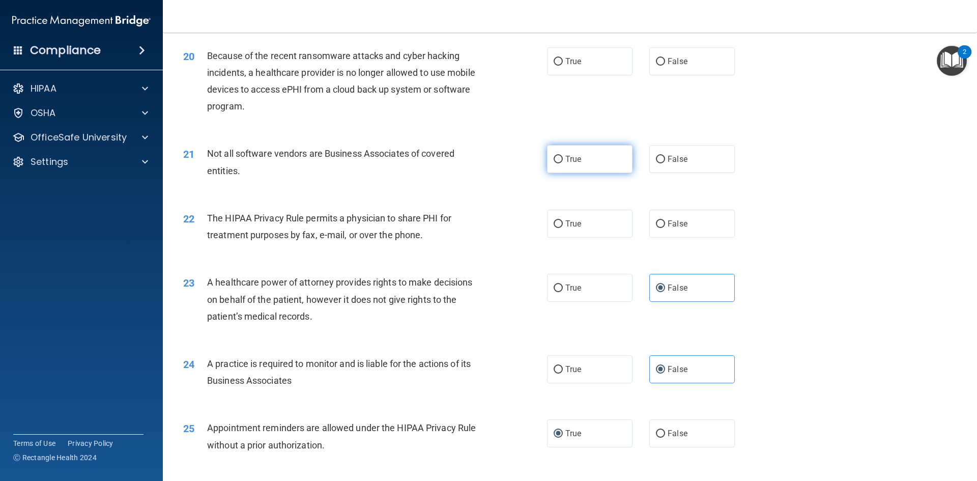
click at [578, 157] on label "True" at bounding box center [589, 159] width 85 height 28
click at [563, 157] on input "True" at bounding box center [558, 160] width 9 height 8
radio input "true"
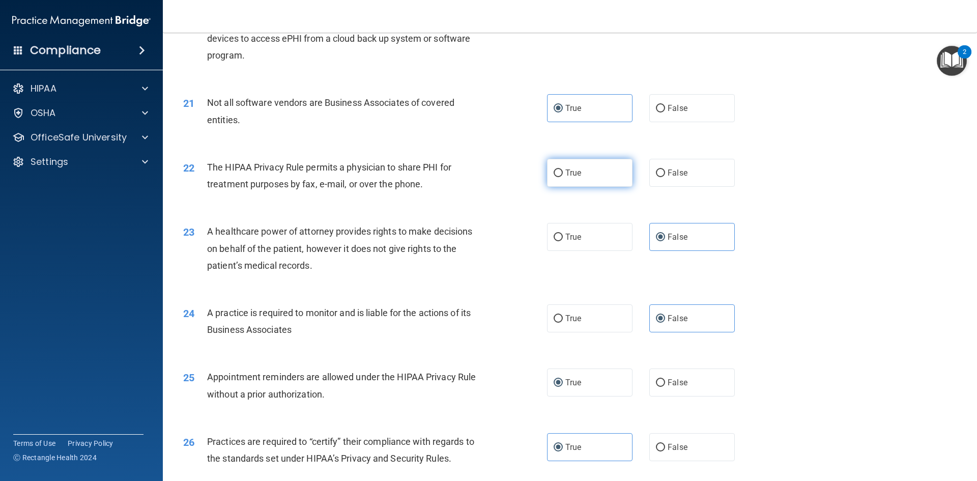
click at [569, 178] on label "True" at bounding box center [589, 173] width 85 height 28
click at [563, 177] on input "True" at bounding box center [558, 173] width 9 height 8
radio input "true"
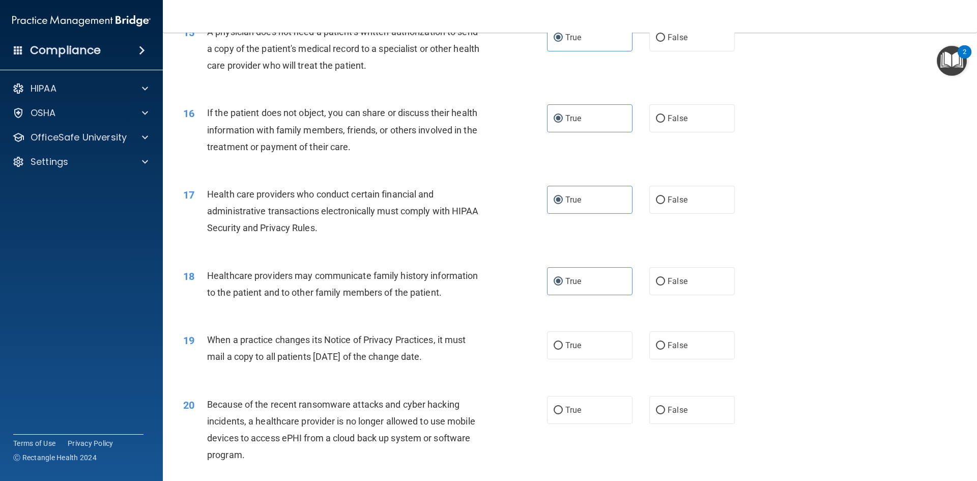
scroll to position [1221, 0]
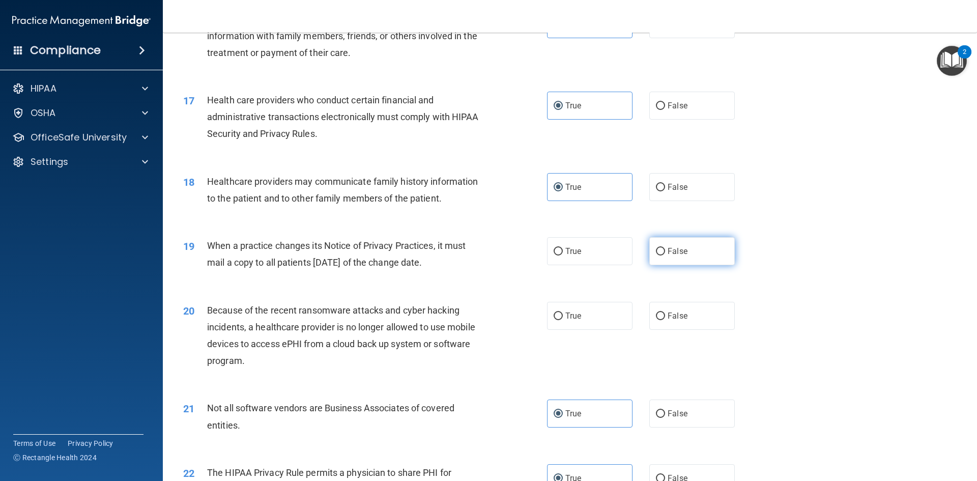
click at [659, 249] on input "False" at bounding box center [660, 252] width 9 height 8
radio input "true"
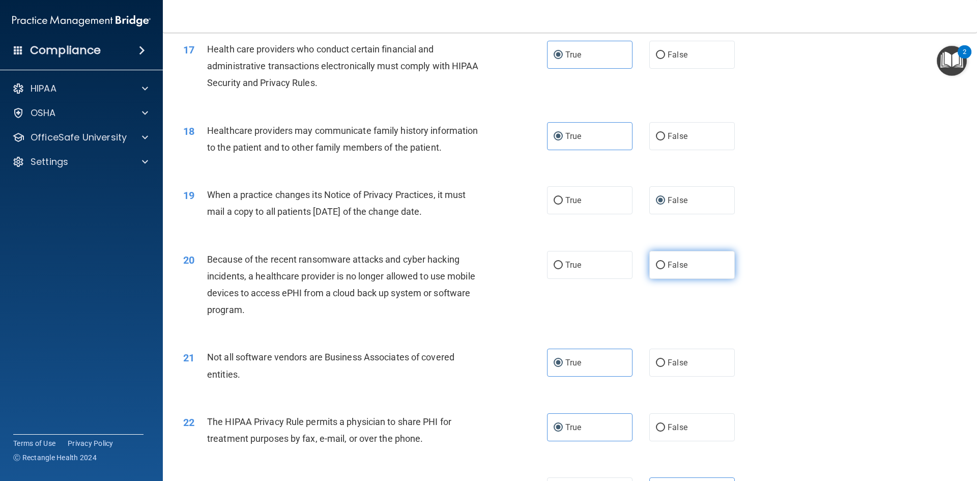
click at [656, 262] on input "False" at bounding box center [660, 266] width 9 height 8
radio input "true"
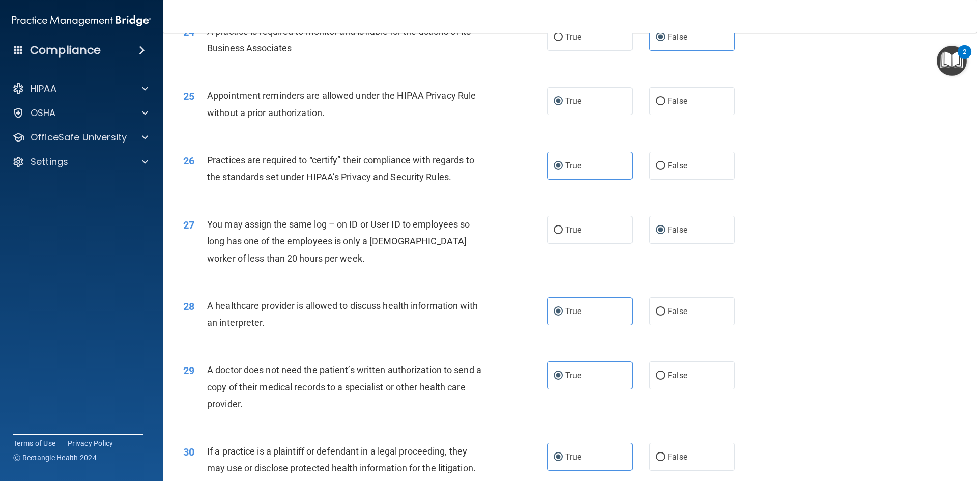
scroll to position [1887, 0]
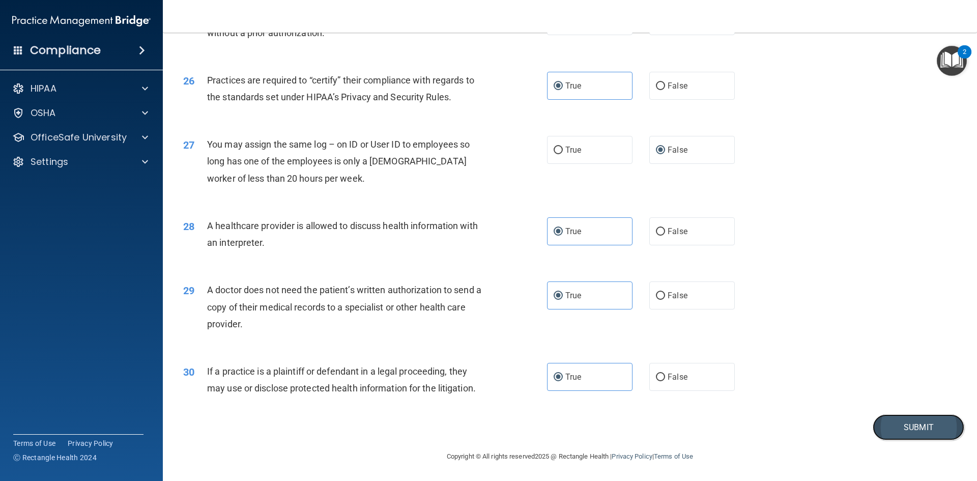
click at [911, 433] on button "Submit" at bounding box center [919, 427] width 92 height 26
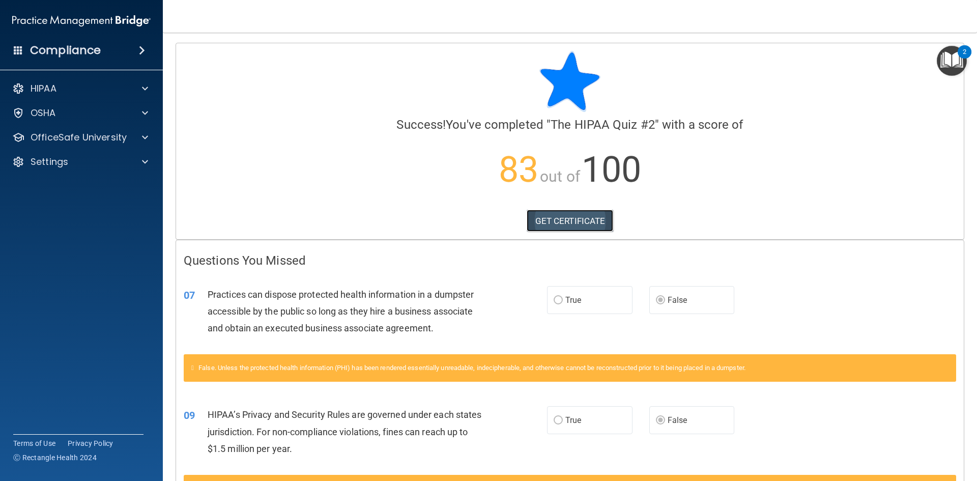
click at [597, 218] on link "GET CERTIFICATE" at bounding box center [570, 221] width 87 height 22
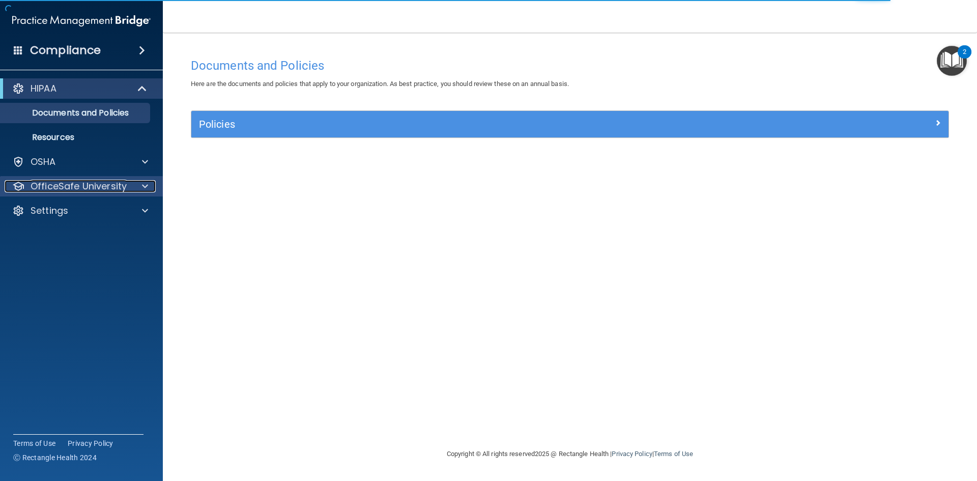
click at [72, 181] on p "OfficeSafe University" at bounding box center [79, 186] width 96 height 12
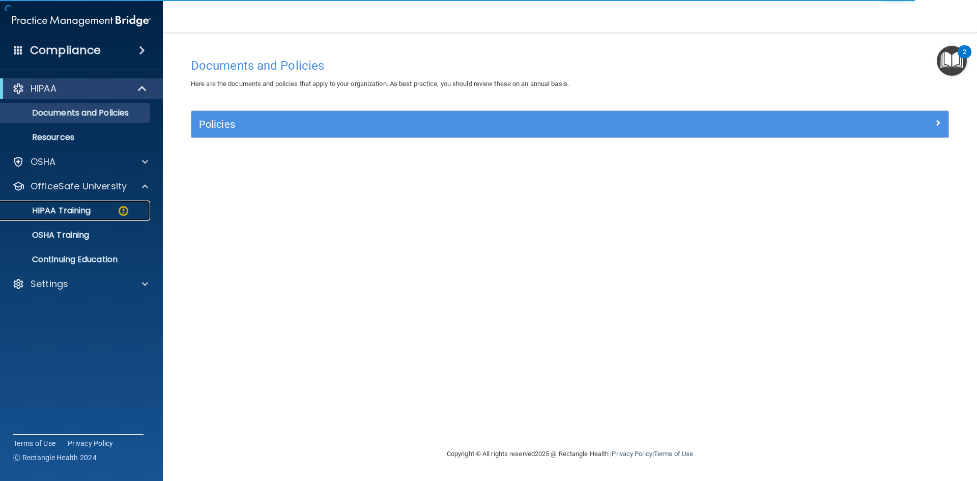
click at [106, 209] on div "HIPAA Training" at bounding box center [76, 211] width 139 height 10
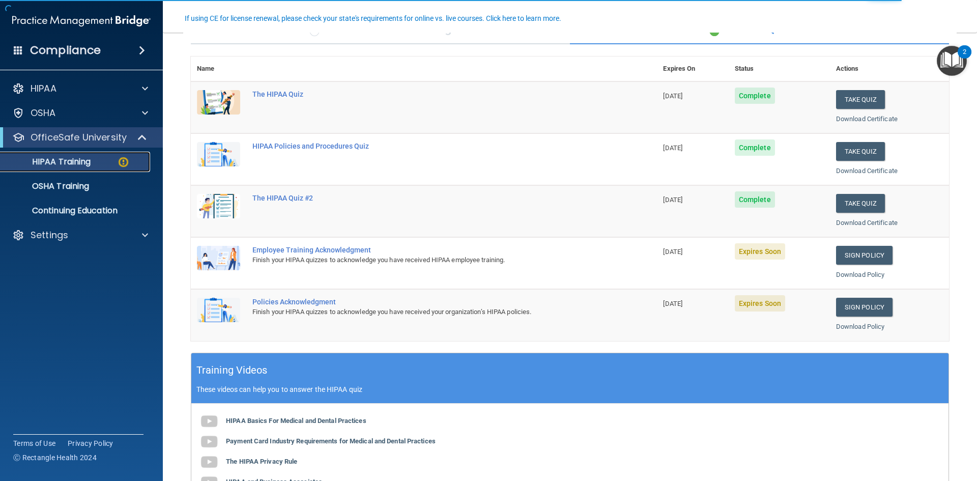
scroll to position [102, 0]
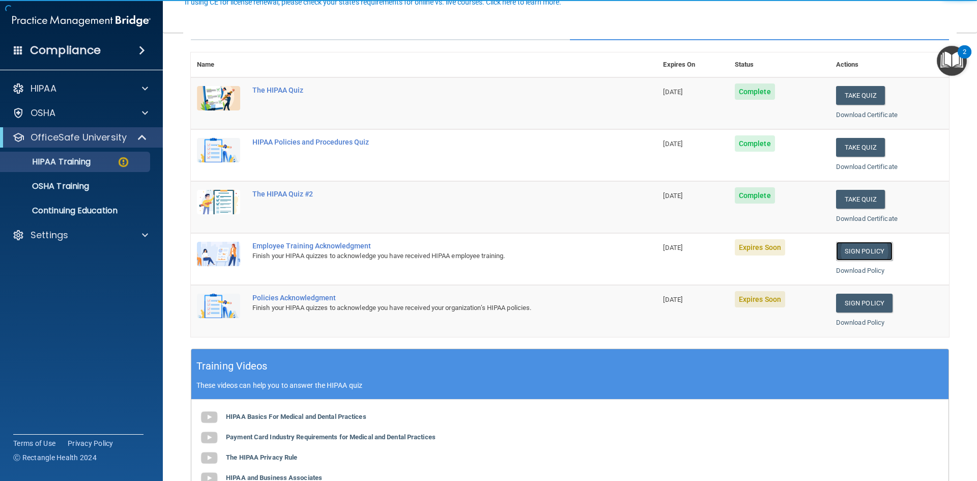
click at [852, 249] on link "Sign Policy" at bounding box center [864, 251] width 56 height 19
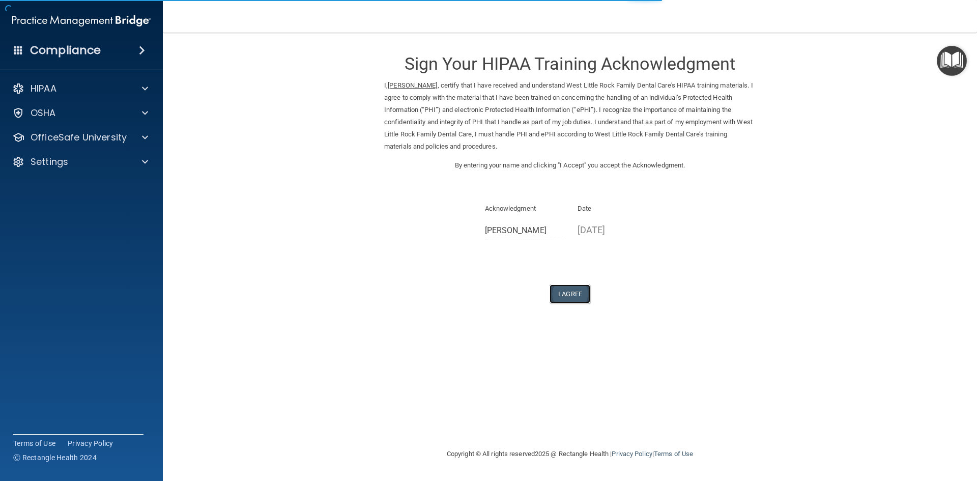
click at [572, 298] on button "I Agree" at bounding box center [569, 293] width 41 height 19
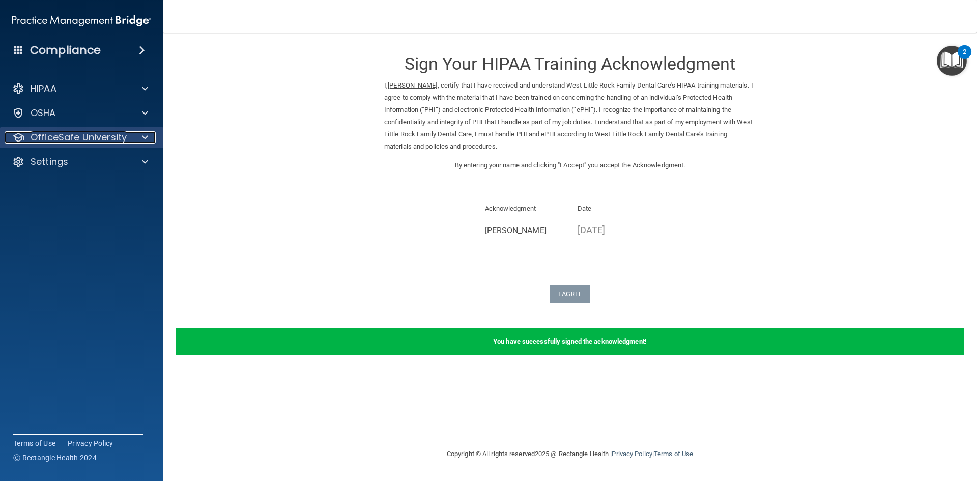
click at [144, 139] on span at bounding box center [145, 137] width 6 height 12
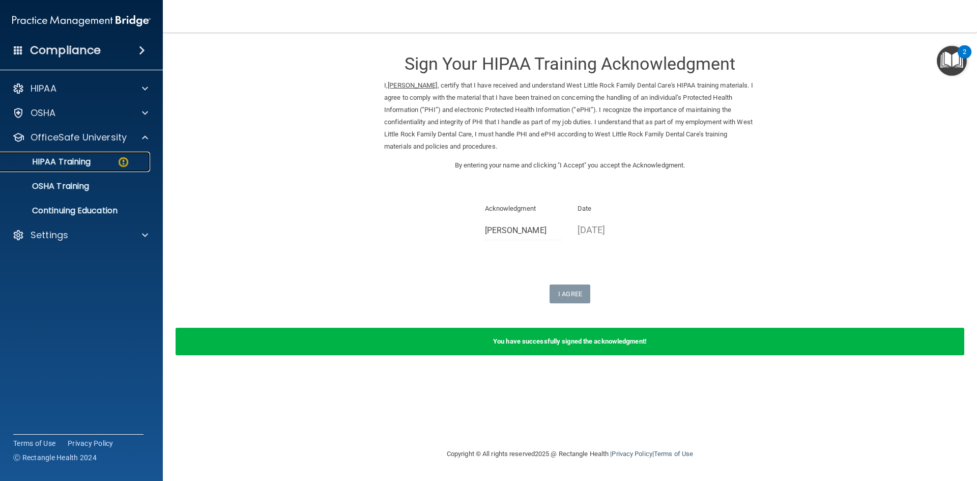
click at [120, 156] on img at bounding box center [123, 162] width 13 height 13
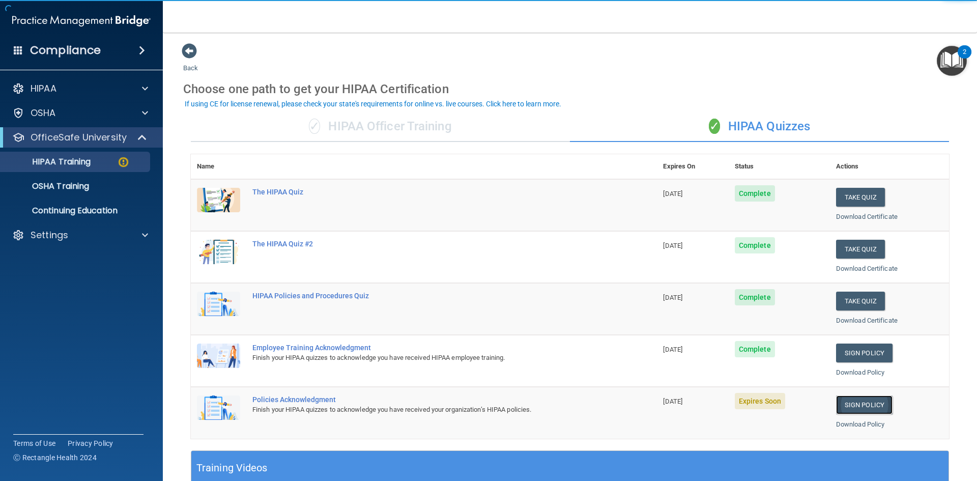
click at [866, 409] on link "Sign Policy" at bounding box center [864, 404] width 56 height 19
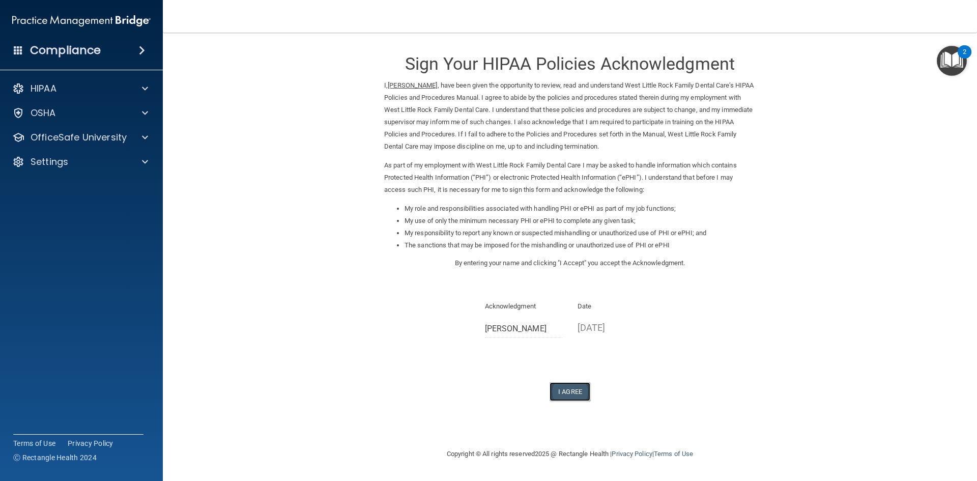
click at [575, 392] on button "I Agree" at bounding box center [569, 391] width 41 height 19
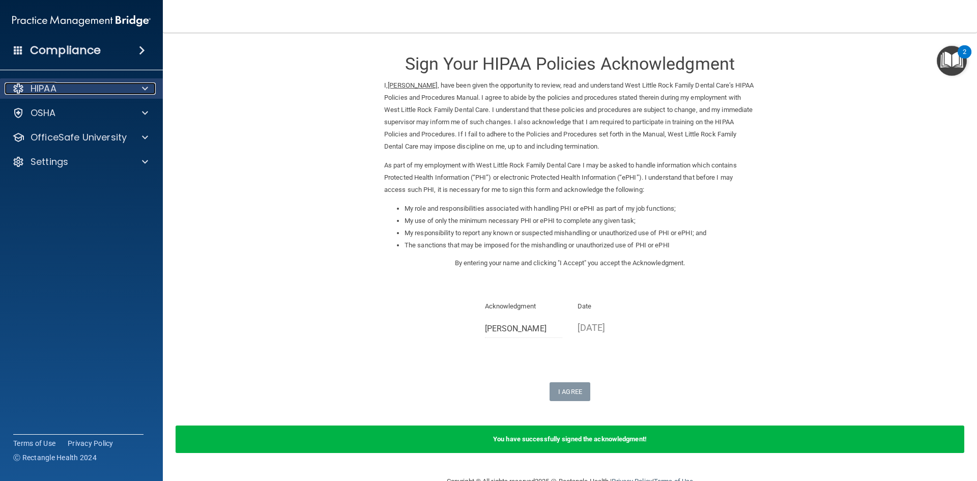
click at [48, 84] on p "HIPAA" at bounding box center [44, 88] width 26 height 12
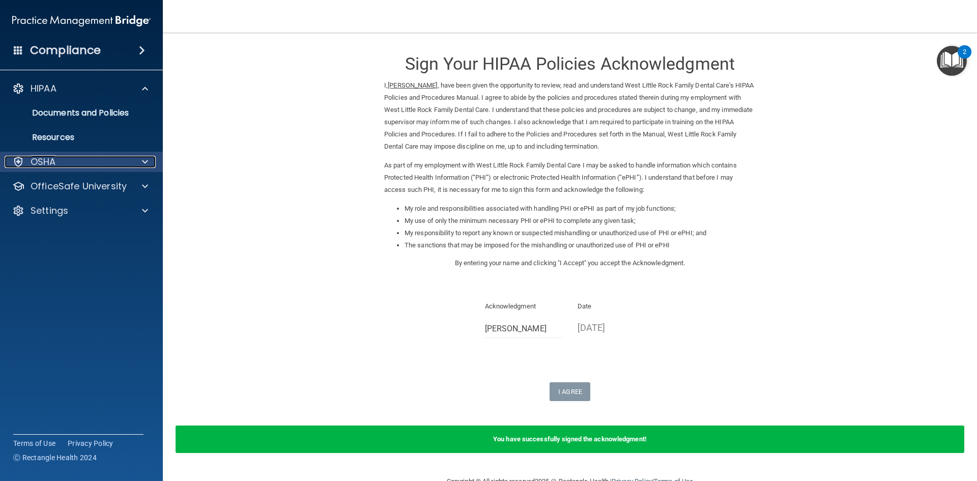
click at [46, 157] on p "OSHA" at bounding box center [43, 162] width 25 height 12
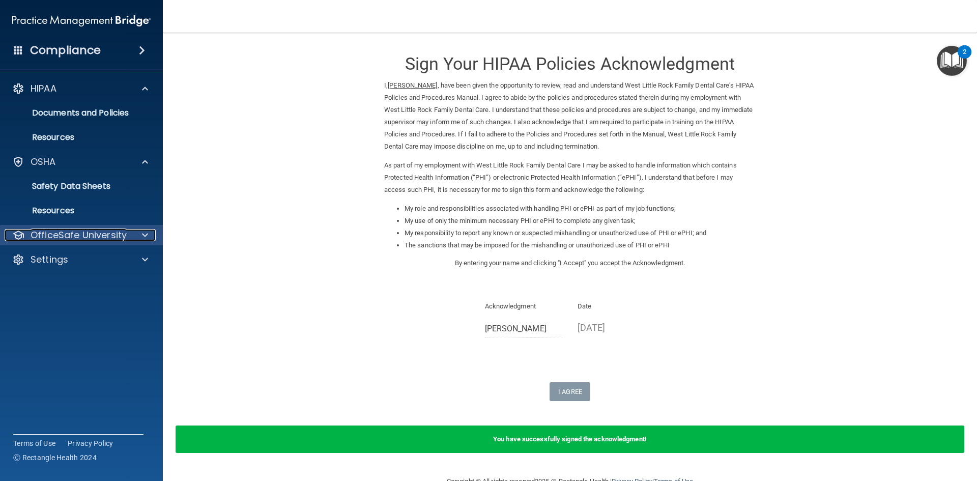
click at [72, 230] on p "OfficeSafe University" at bounding box center [79, 235] width 96 height 12
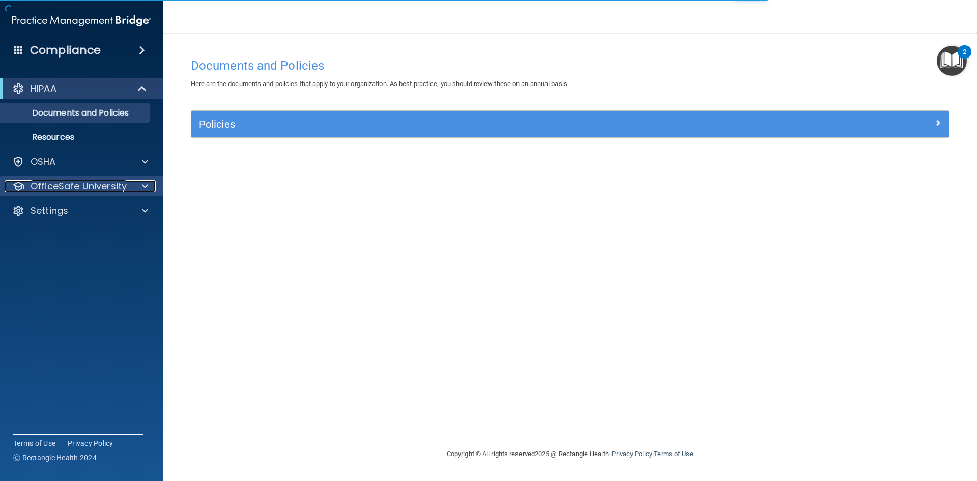
click at [79, 183] on p "OfficeSafe University" at bounding box center [79, 186] width 96 height 12
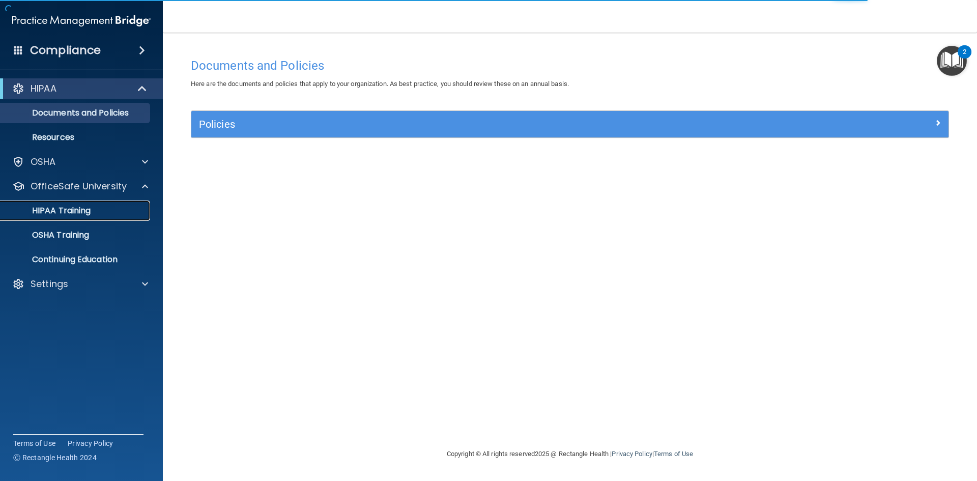
click at [102, 216] on link "HIPAA Training" at bounding box center [70, 210] width 160 height 20
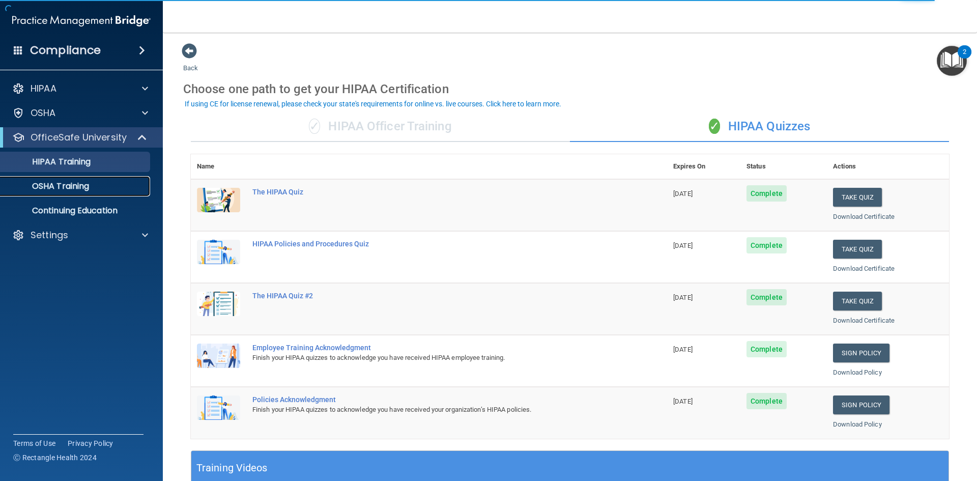
click at [86, 186] on p "OSHA Training" at bounding box center [48, 186] width 82 height 10
